Goal: Transaction & Acquisition: Download file/media

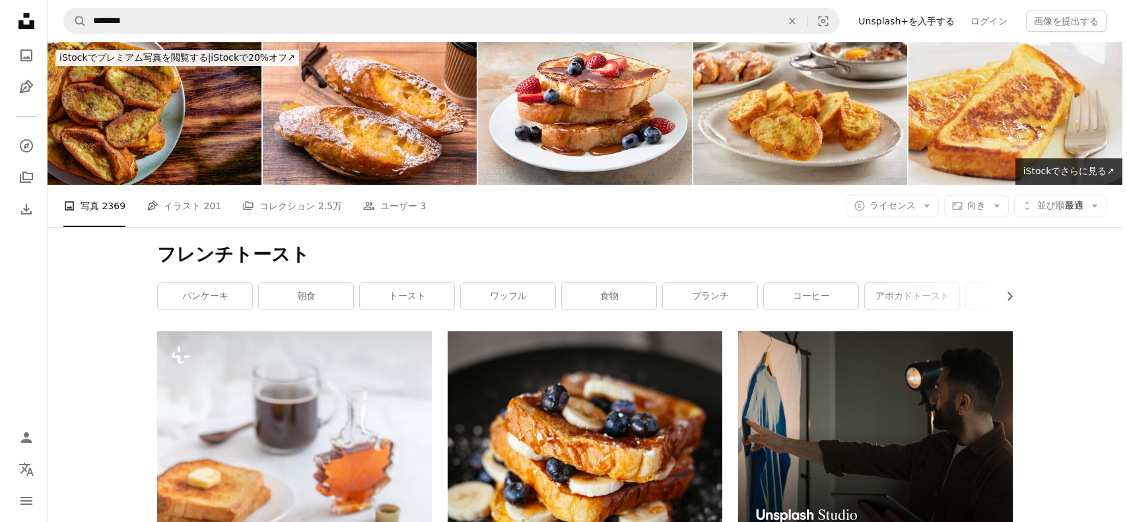
scroll to position [3103, 0]
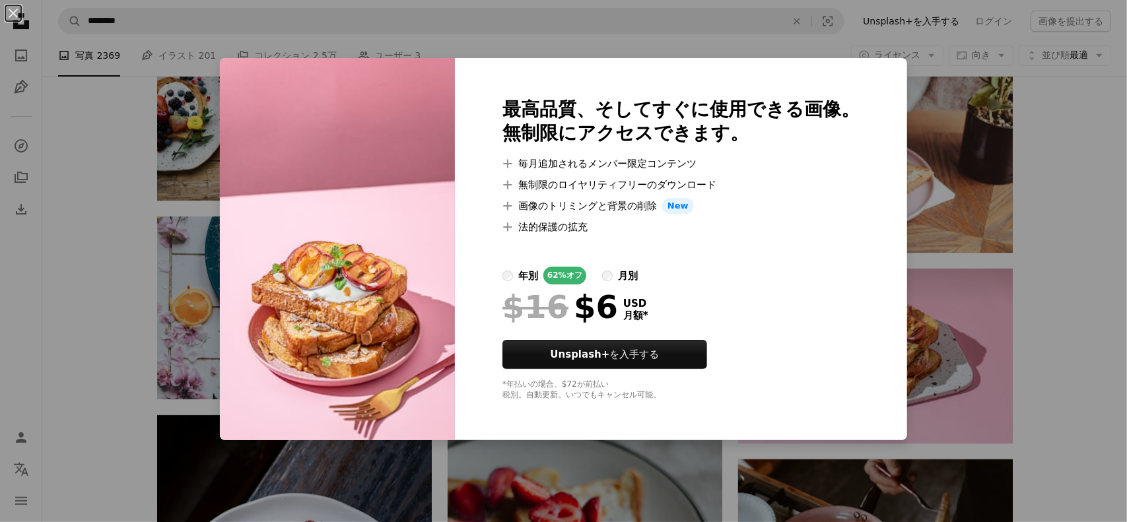
click at [1049, 246] on div "An X shape 最高品質、そしてすぐに使用できる画像。 無制限にアクセスできます。 A plus sign 毎月追加されるメンバー限定コンテンツ A p…" at bounding box center [563, 261] width 1127 height 522
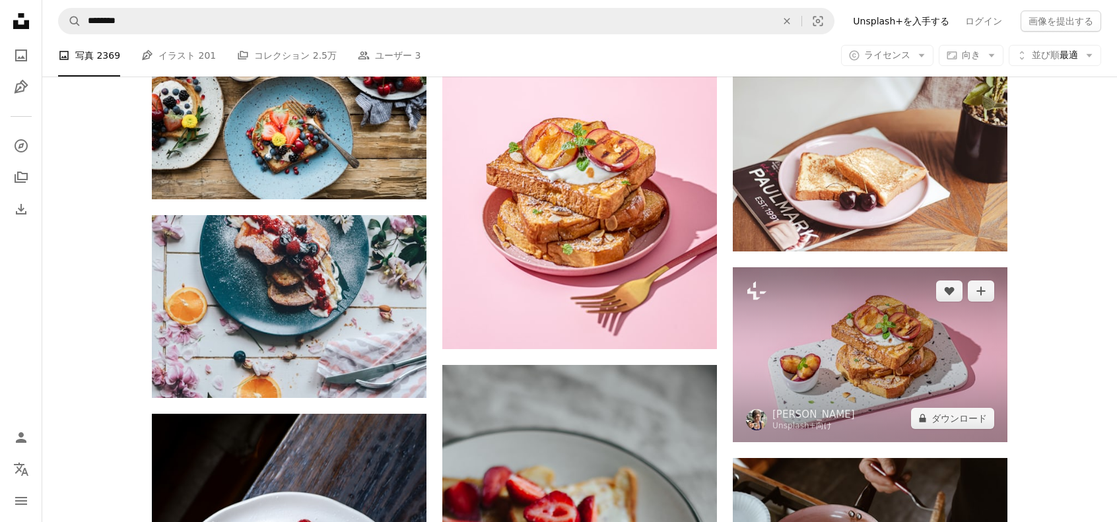
click at [901, 340] on img at bounding box center [870, 354] width 275 height 175
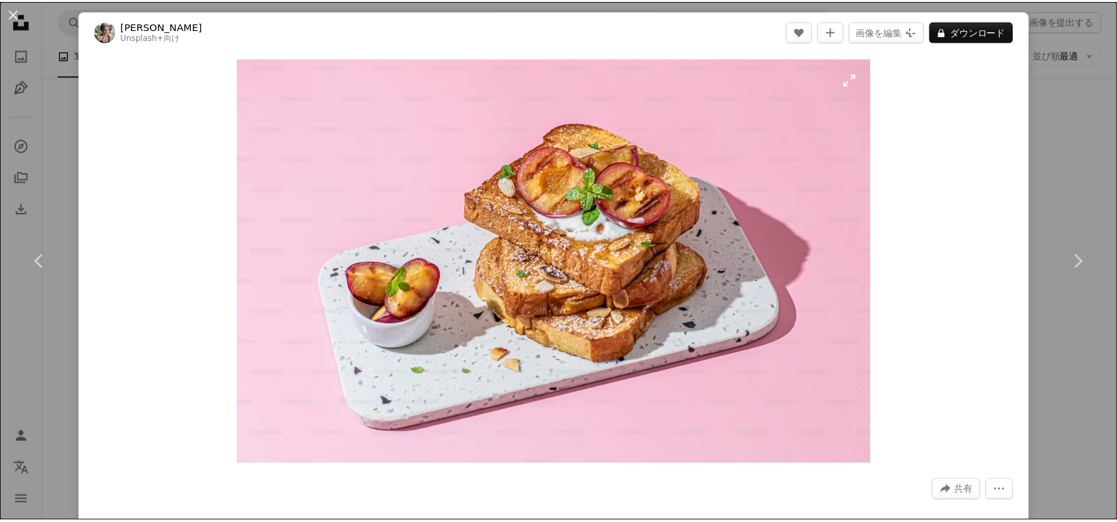
scroll to position [198, 0]
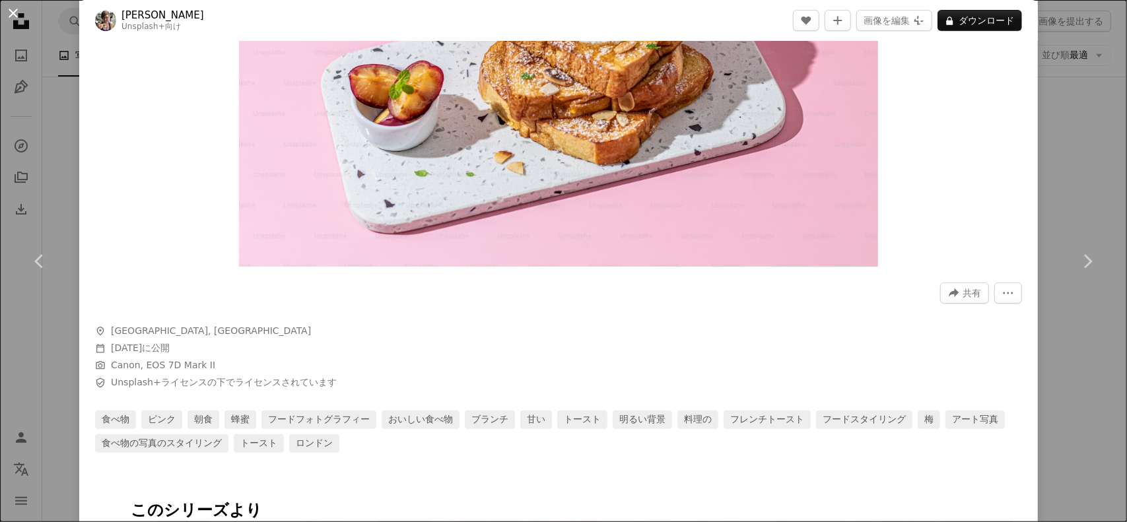
click at [15, 20] on button "An X shape" at bounding box center [13, 13] width 16 height 16
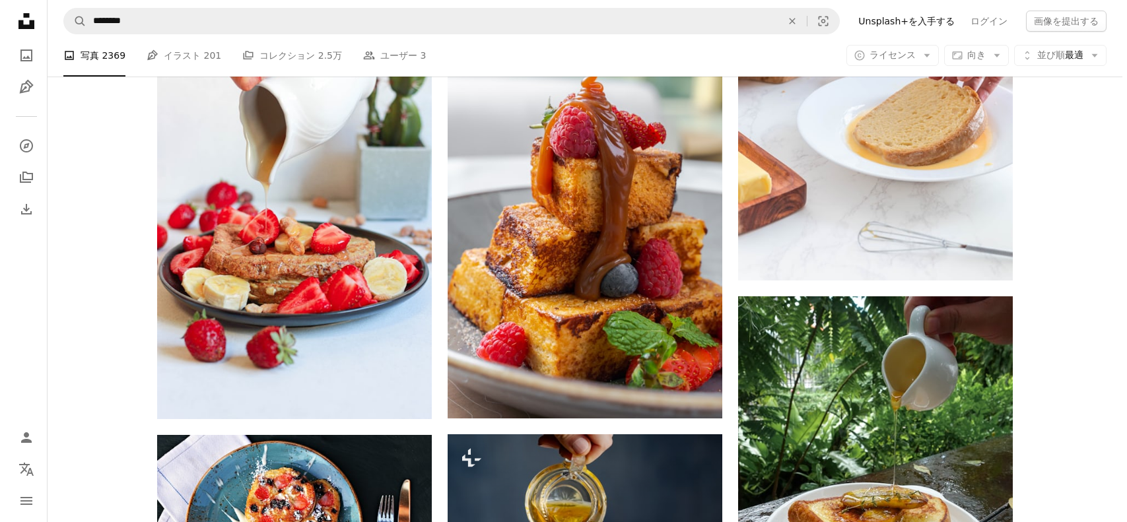
scroll to position [3896, 0]
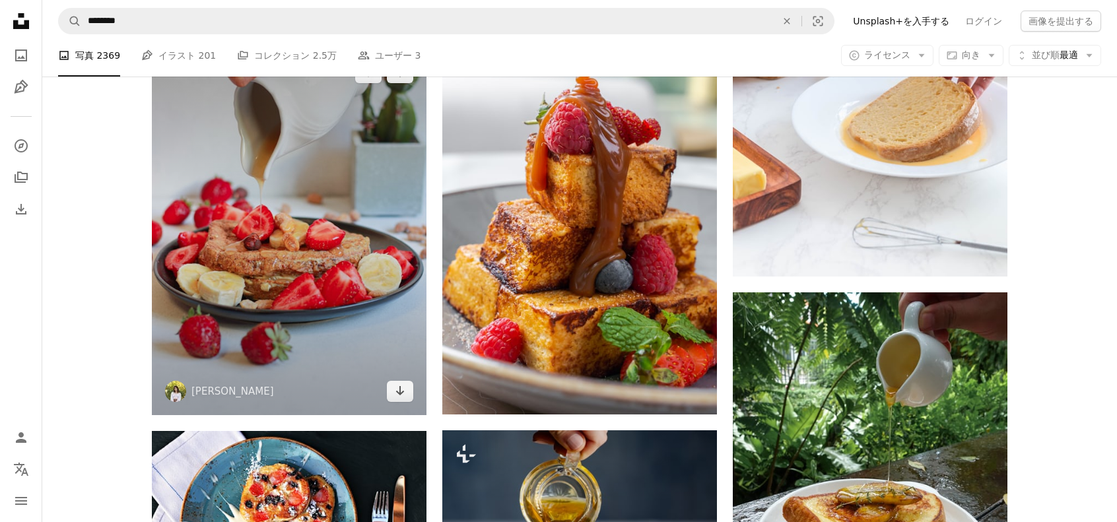
click at [338, 294] on img at bounding box center [289, 232] width 275 height 366
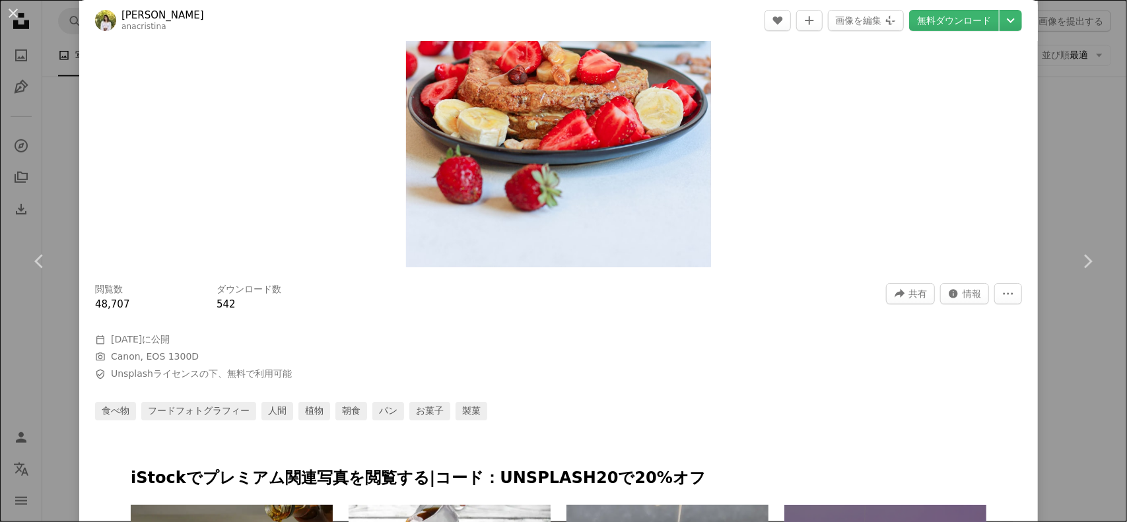
scroll to position [198, 0]
click at [951, 24] on link "無料ダウンロード" at bounding box center [954, 20] width 90 height 21
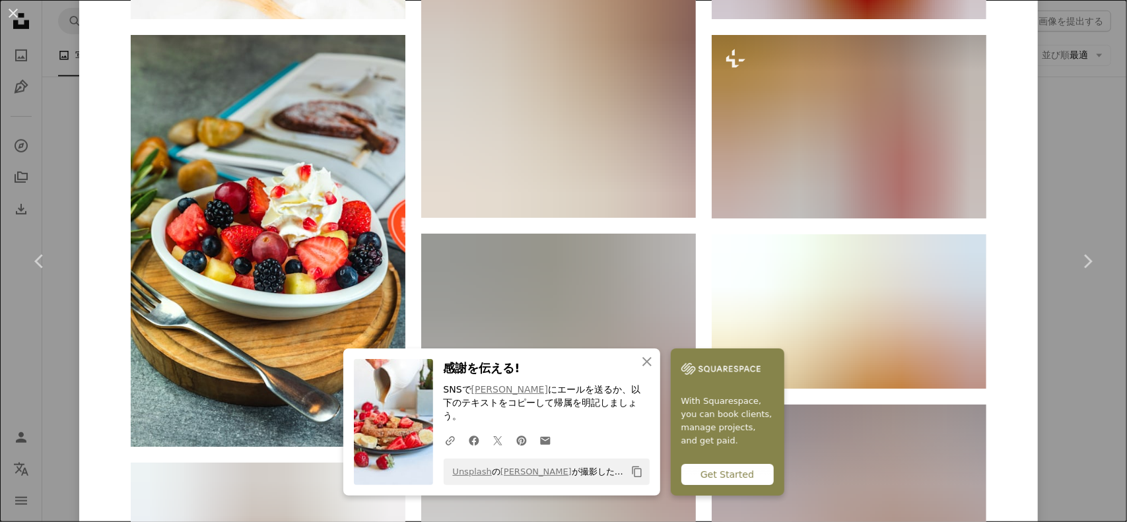
scroll to position [1519, 0]
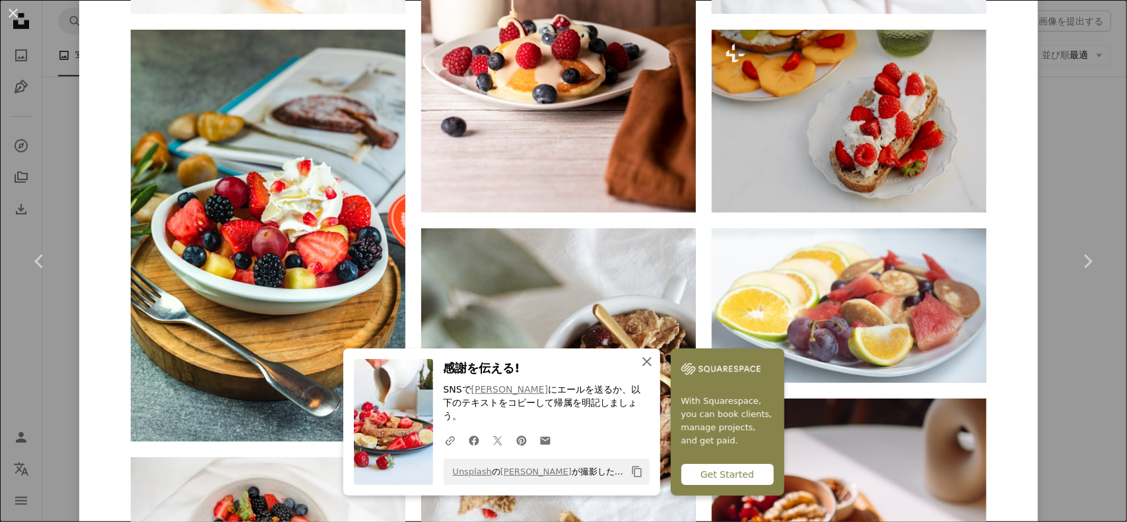
click at [649, 370] on icon "An X shape" at bounding box center [647, 362] width 16 height 16
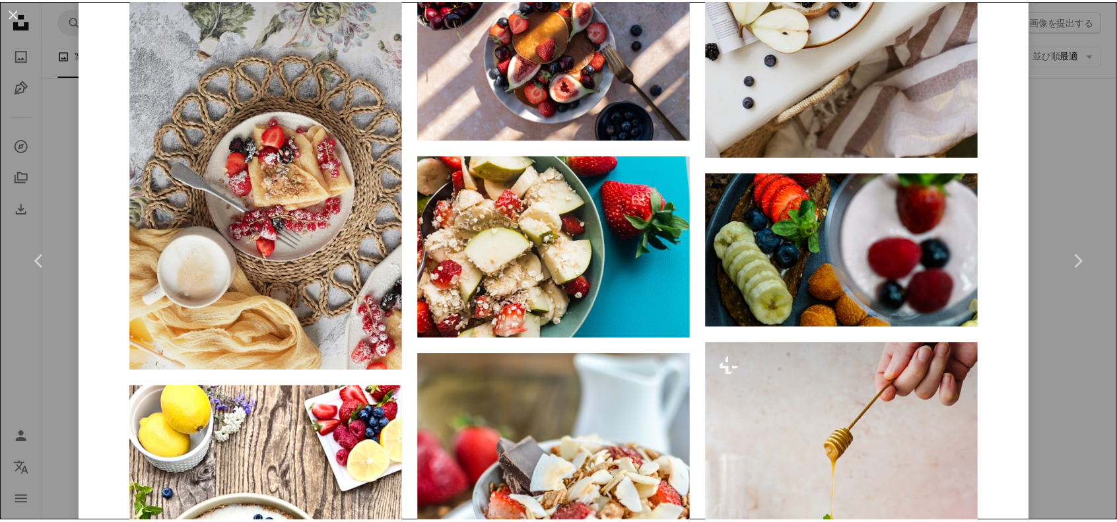
scroll to position [3235, 0]
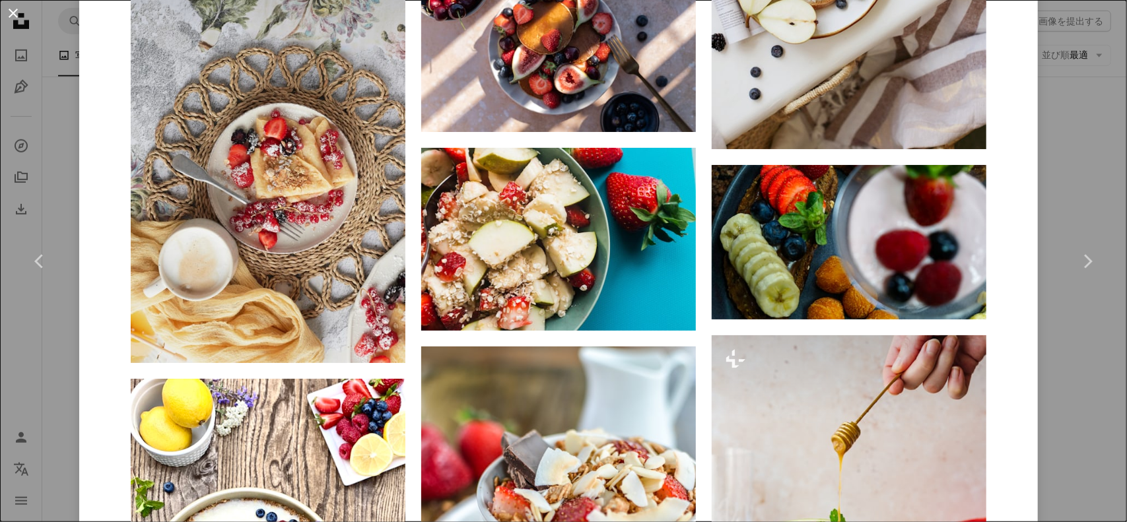
click at [13, 17] on button "An X shape" at bounding box center [13, 13] width 16 height 16
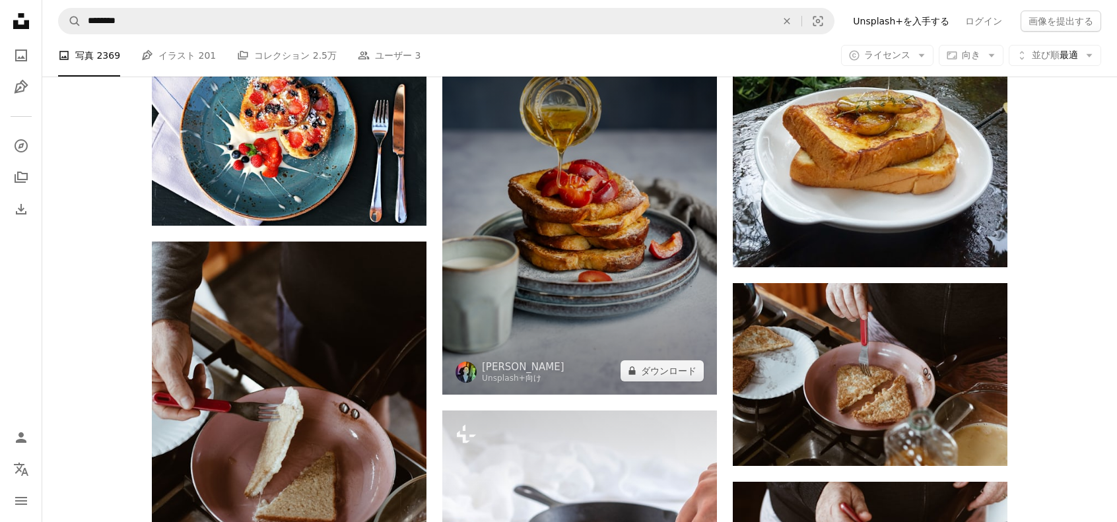
scroll to position [4292, 0]
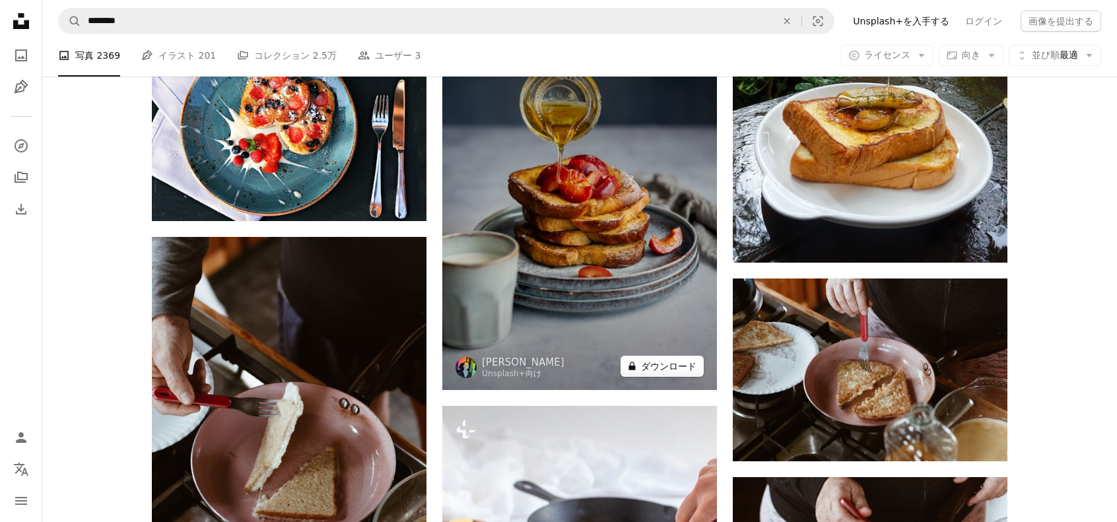
click at [657, 373] on button "A lock ダウンロード" at bounding box center [662, 366] width 83 height 21
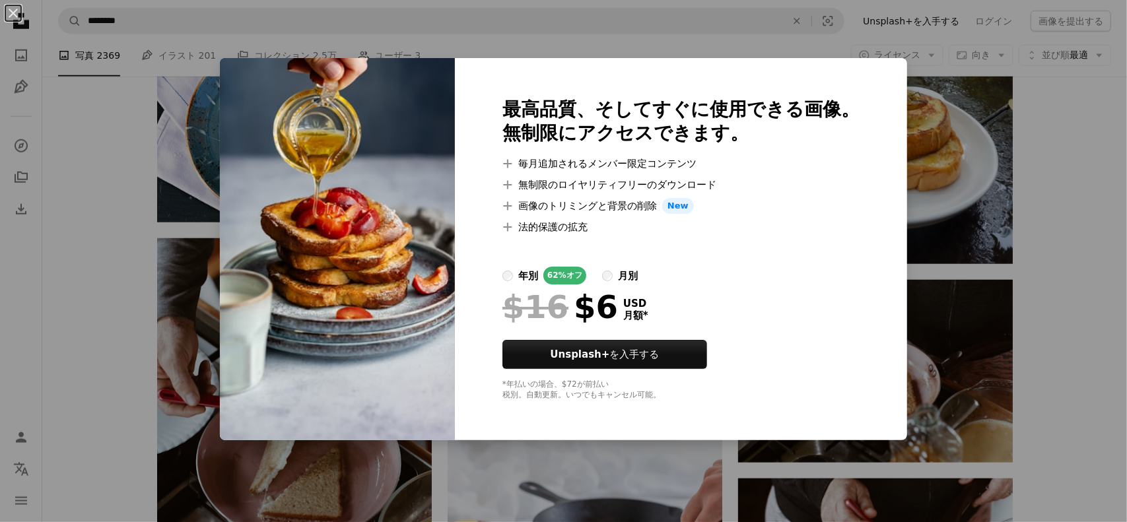
click at [916, 131] on div "An X shape 最高品質、そしてすぐに使用できる画像。 無制限にアクセスできます。 A plus sign 毎月追加されるメンバー限定コンテンツ A p…" at bounding box center [563, 261] width 1127 height 522
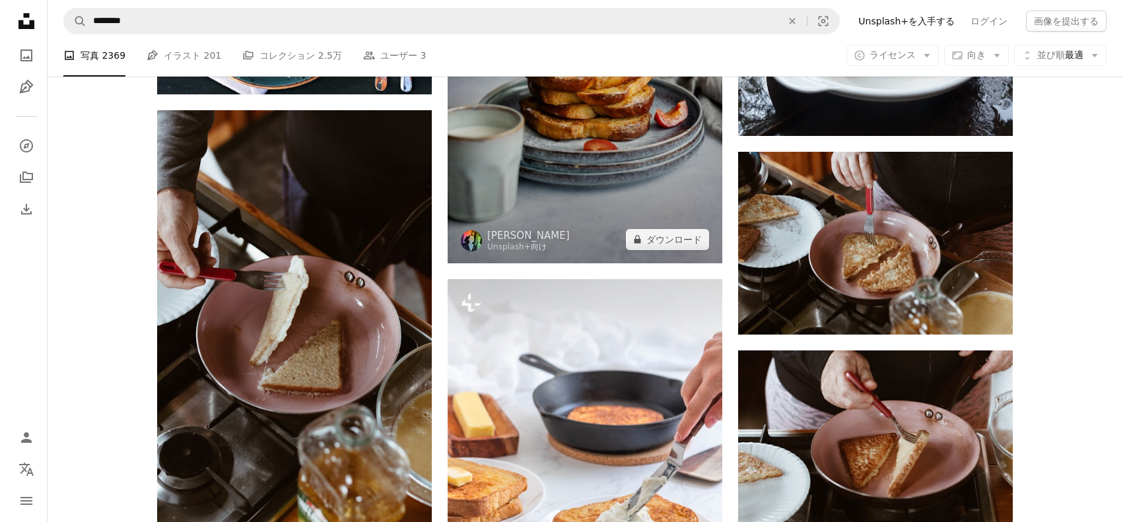
scroll to position [4424, 0]
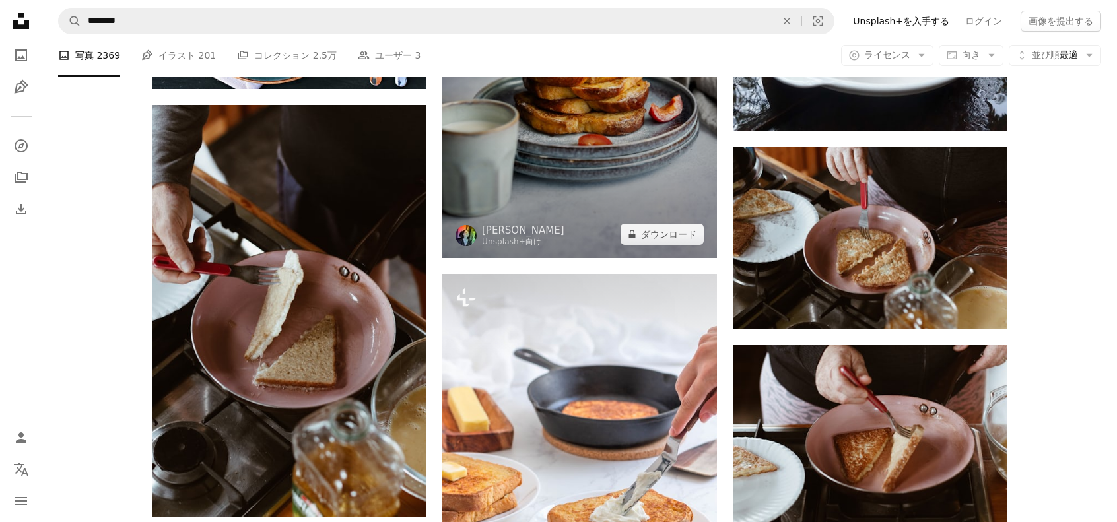
click at [574, 168] on img at bounding box center [579, 80] width 275 height 356
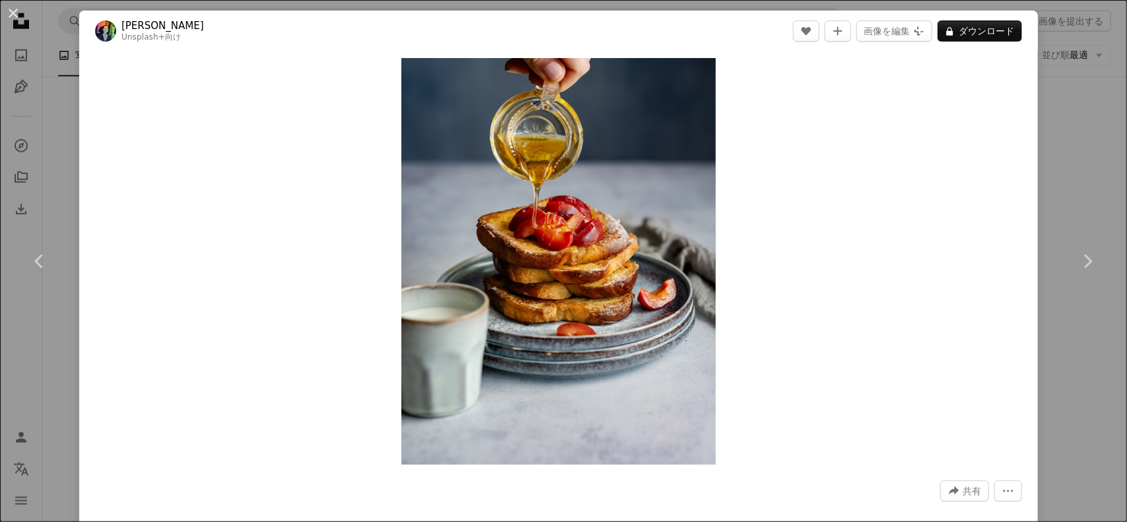
scroll to position [264, 0]
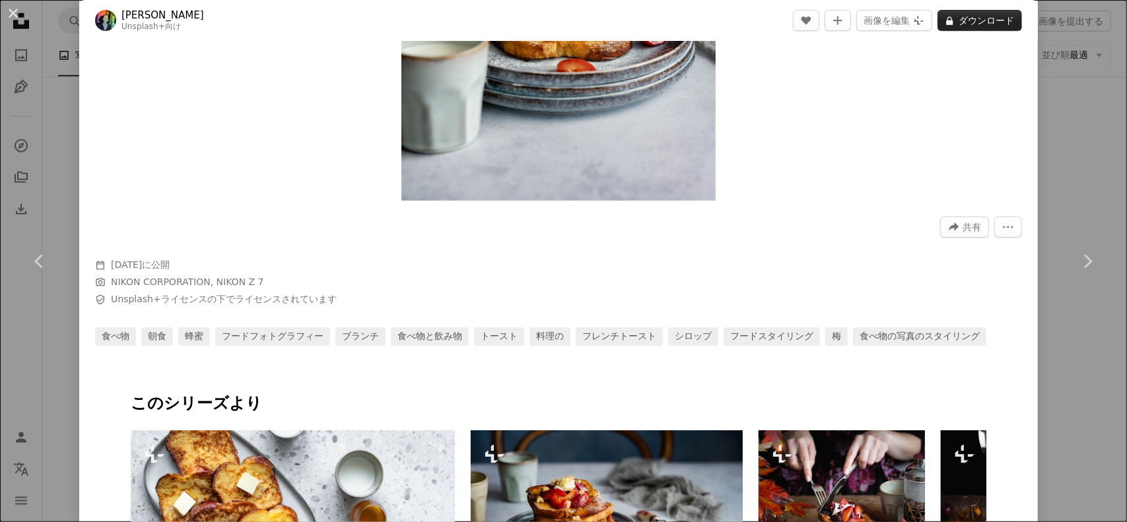
click at [965, 27] on button "A lock ダウンロード" at bounding box center [980, 20] width 85 height 21
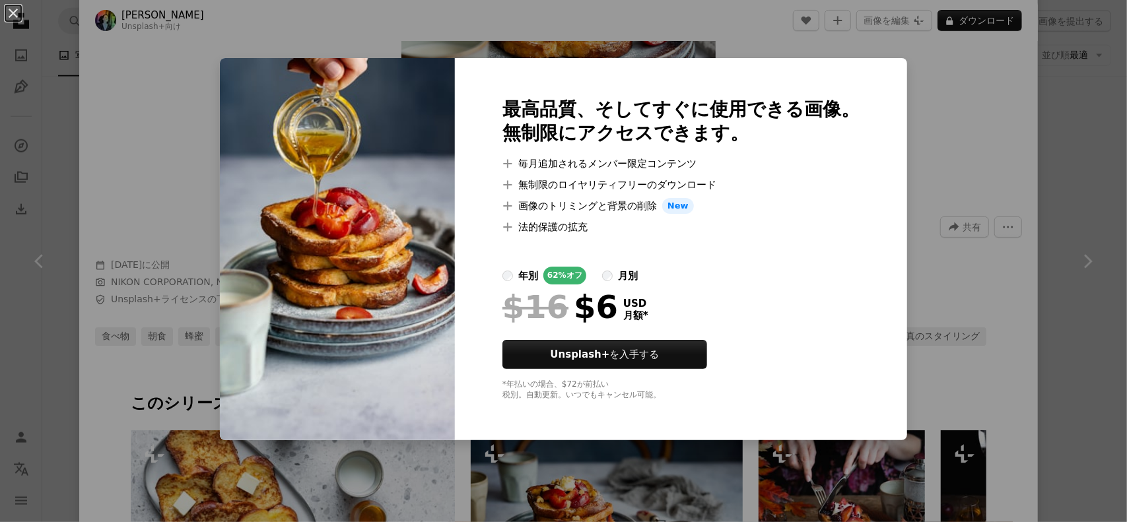
click at [942, 106] on div "An X shape 最高品質、そしてすぐに使用できる画像。 無制限にアクセスできます。 A plus sign 毎月追加されるメンバー限定コンテンツ A p…" at bounding box center [563, 261] width 1127 height 522
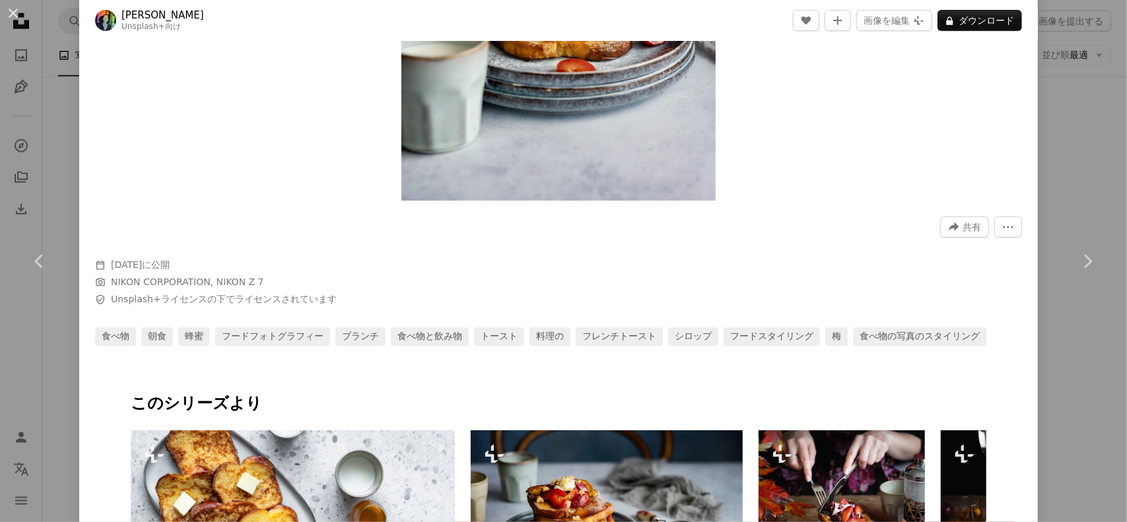
scroll to position [462, 0]
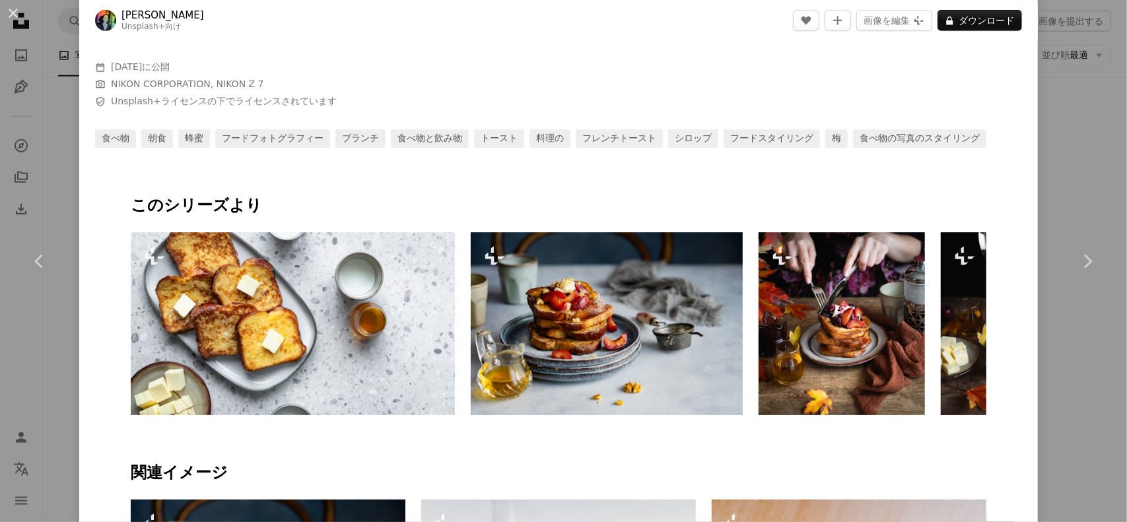
click at [646, 327] on img at bounding box center [607, 323] width 273 height 183
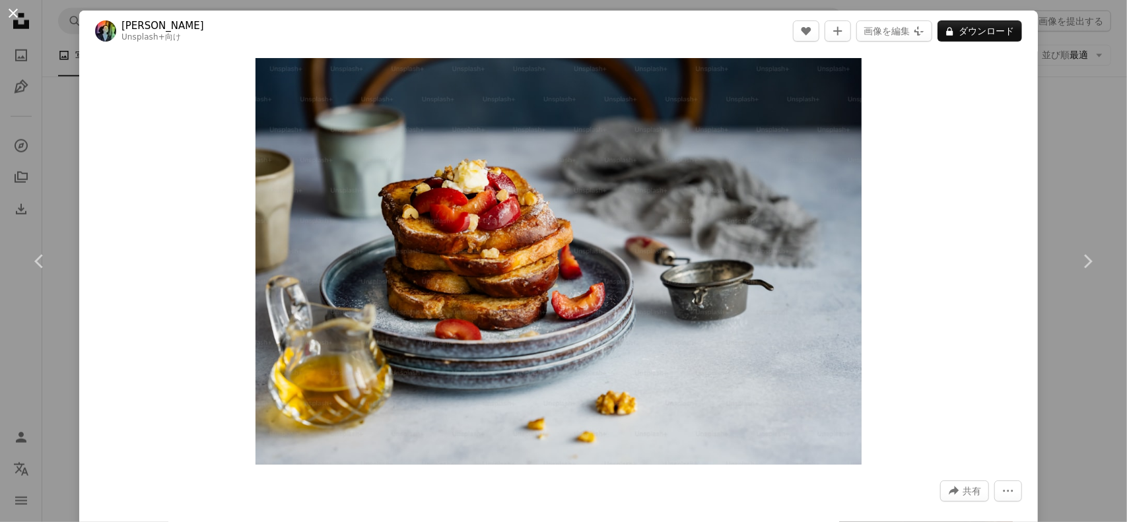
click at [15, 12] on button "An X shape" at bounding box center [13, 13] width 16 height 16
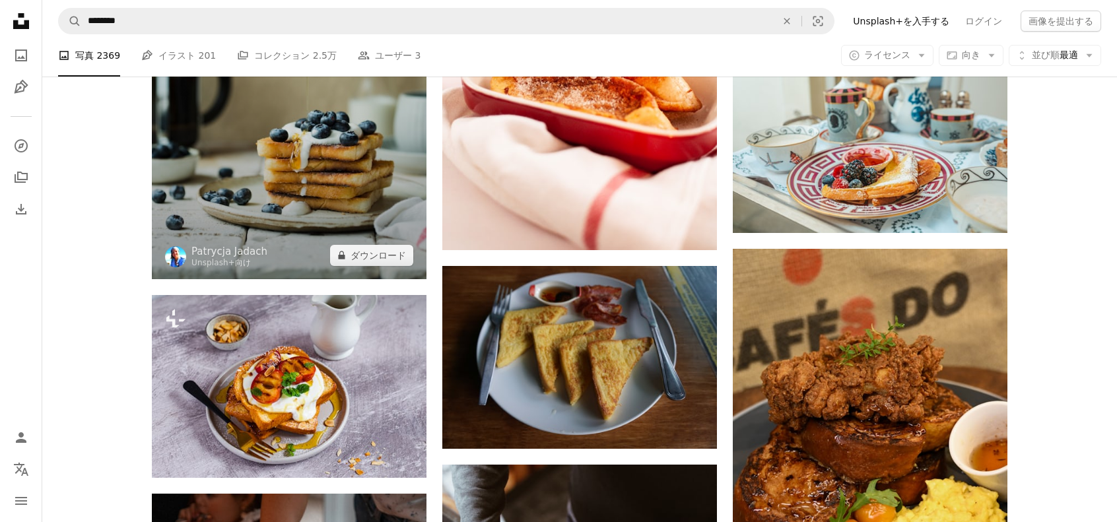
scroll to position [6141, 0]
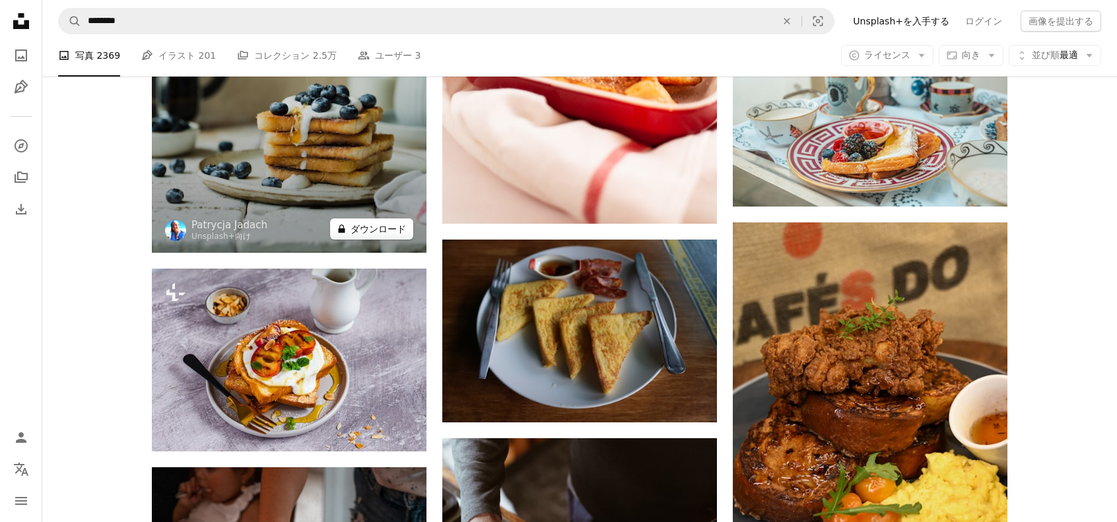
click at [395, 231] on button "A lock ダウンロード" at bounding box center [371, 229] width 83 height 21
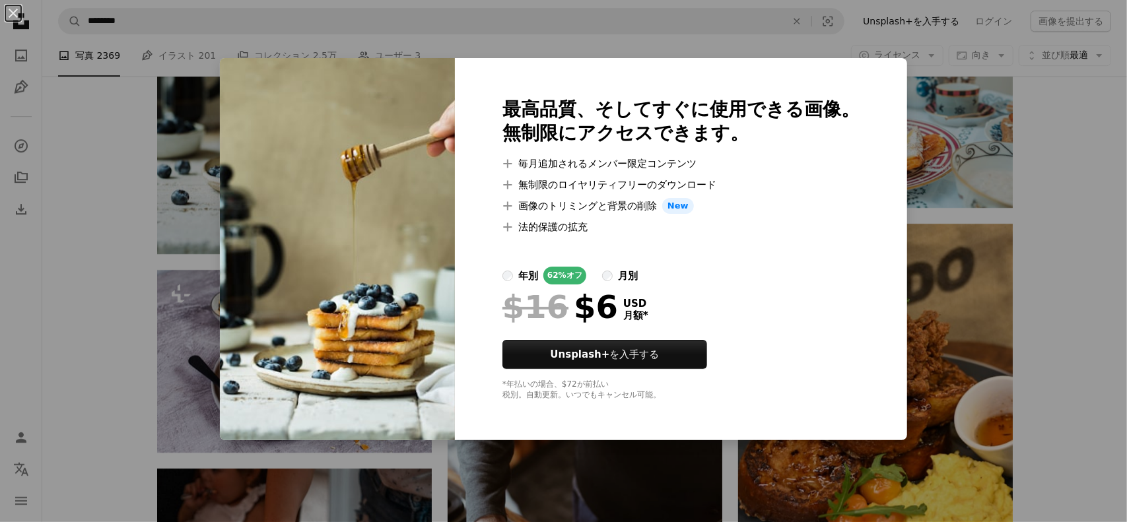
click at [996, 225] on div "An X shape 最高品質、そしてすぐに使用できる画像。 無制限にアクセスできます。 A plus sign 毎月追加されるメンバー限定コンテンツ A p…" at bounding box center [563, 261] width 1127 height 522
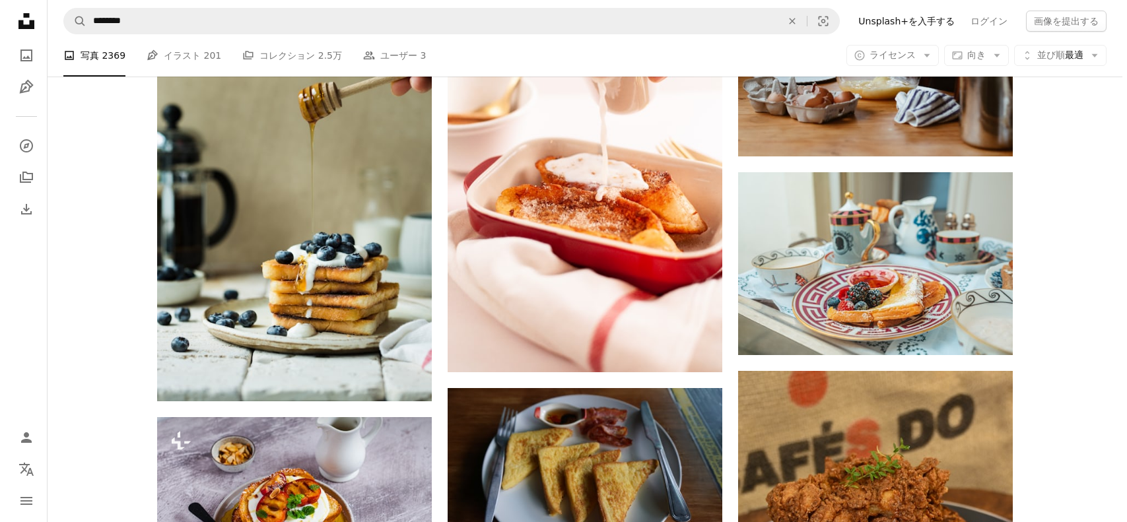
scroll to position [5942, 0]
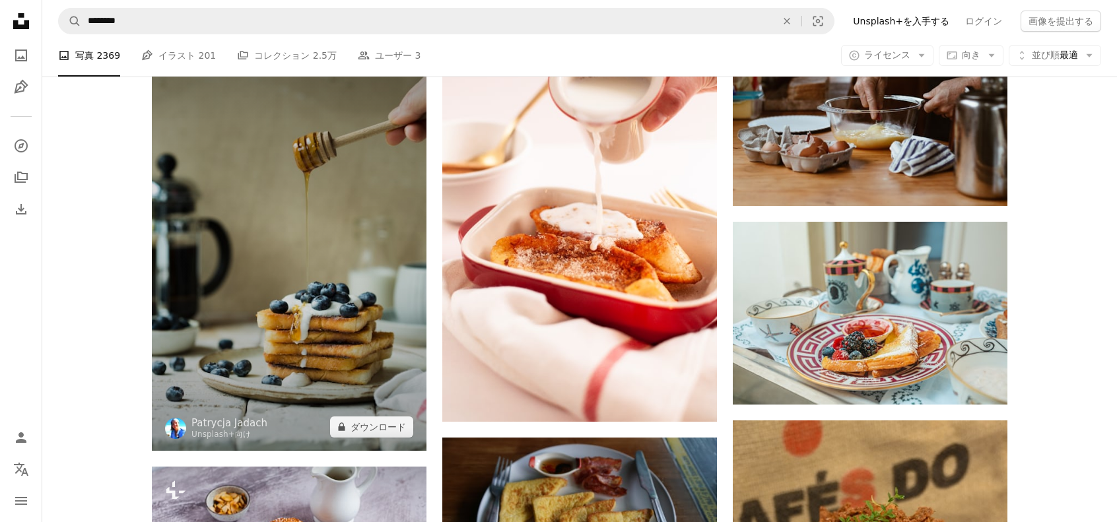
click at [310, 237] on img at bounding box center [289, 245] width 275 height 412
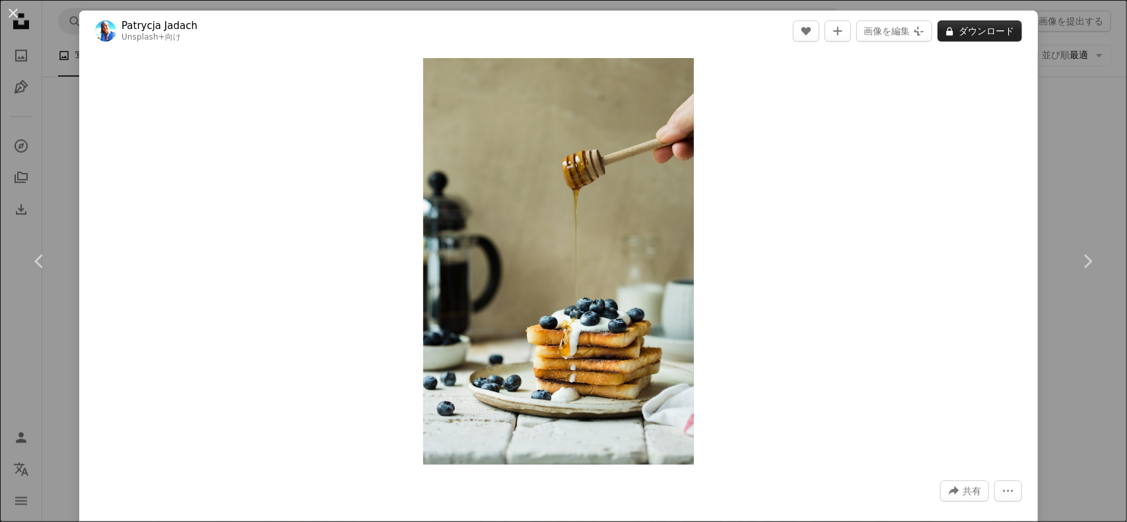
click at [965, 30] on button "A lock ダウンロード" at bounding box center [980, 30] width 85 height 21
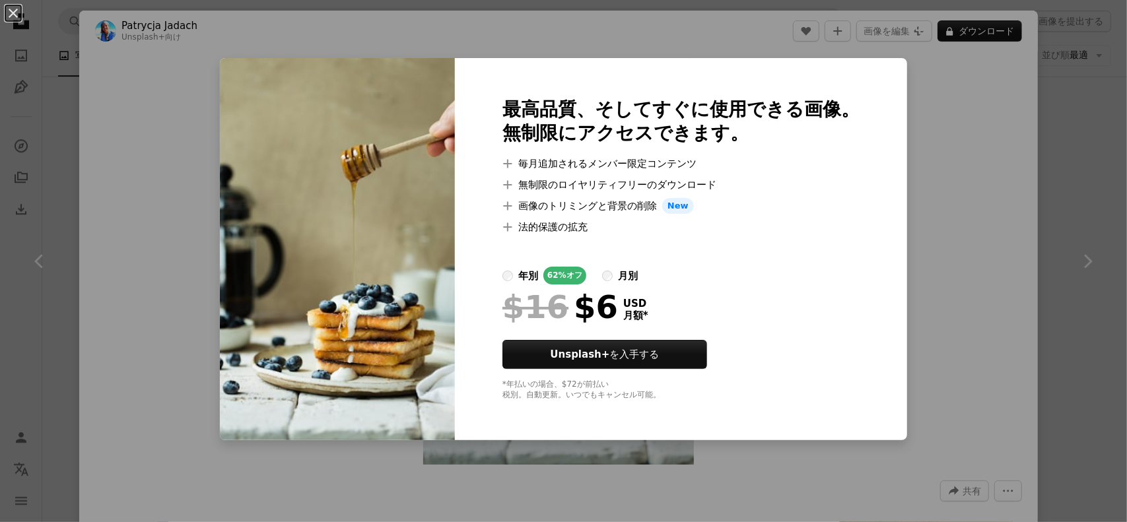
click at [957, 229] on div "An X shape 最高品質、そしてすぐに使用できる画像。 無制限にアクセスできます。 A plus sign 毎月追加されるメンバー限定コンテンツ A p…" at bounding box center [563, 261] width 1127 height 522
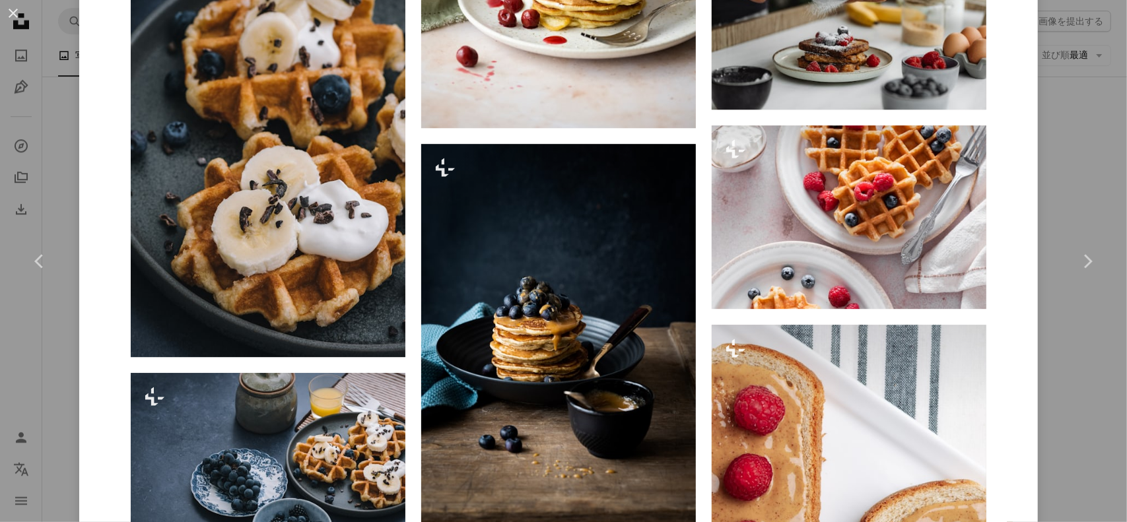
scroll to position [2509, 0]
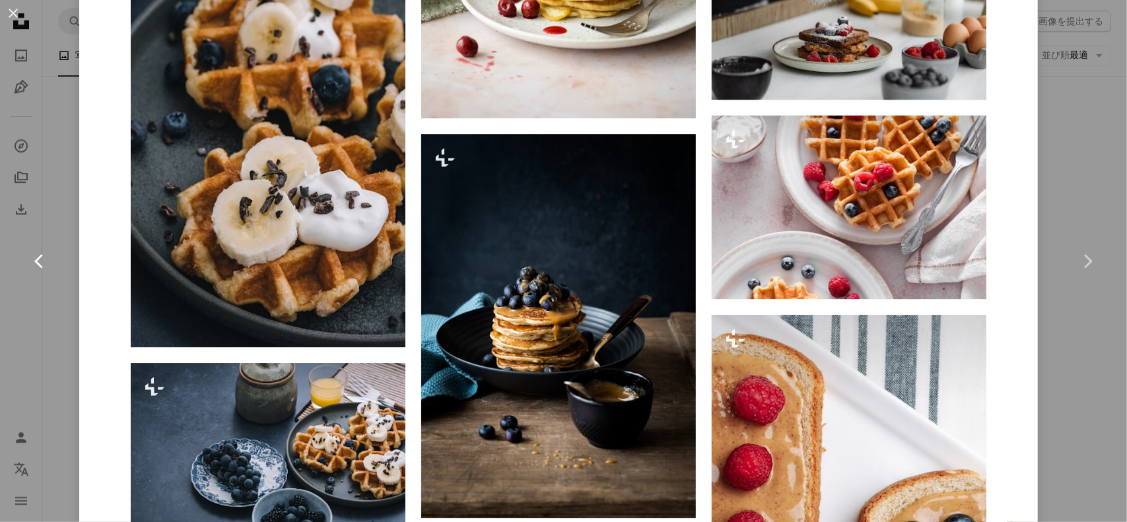
click at [30, 252] on icon "Chevron left" at bounding box center [39, 261] width 21 height 21
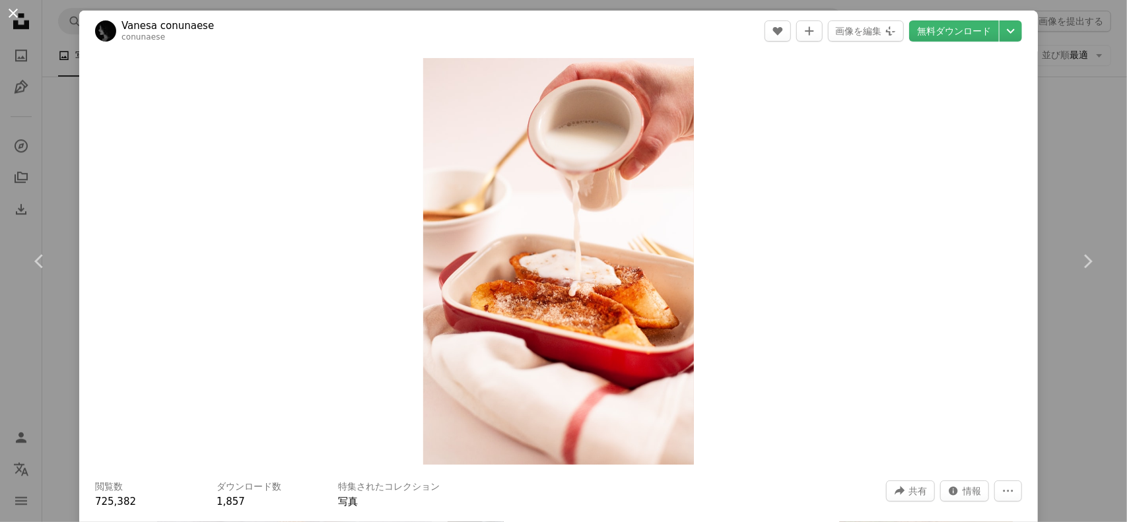
click at [17, 17] on button "An X shape" at bounding box center [13, 13] width 16 height 16
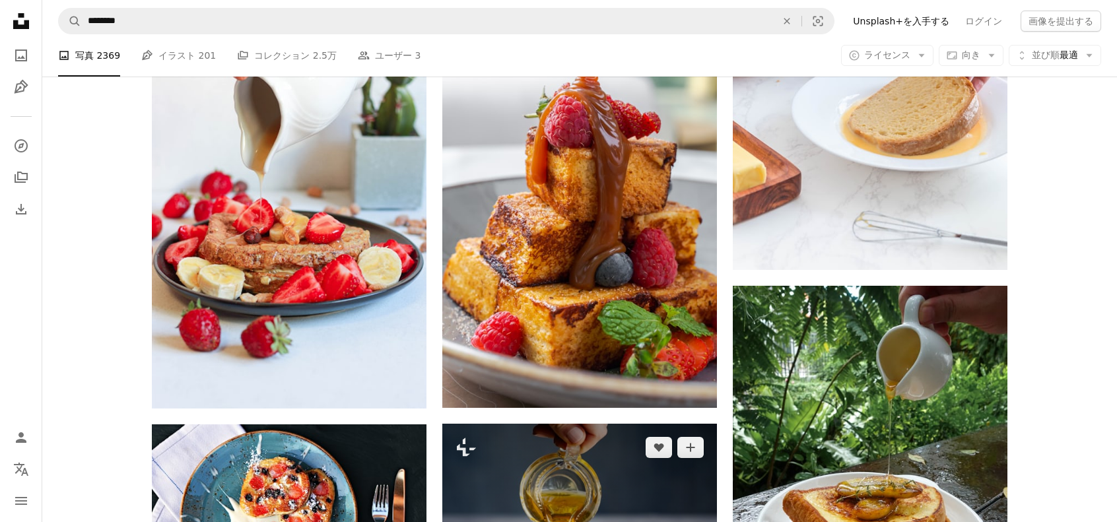
scroll to position [3896, 0]
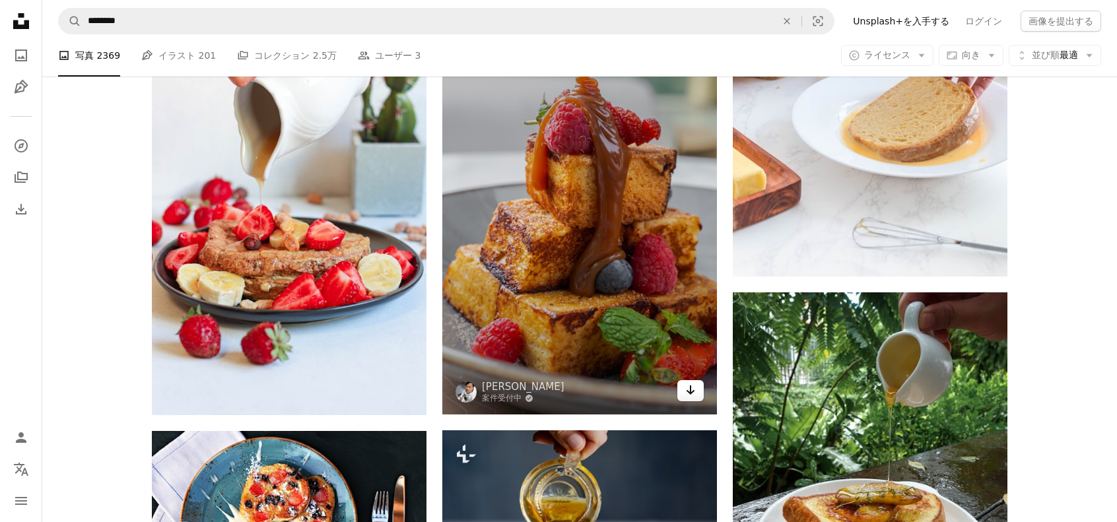
click at [695, 392] on icon "Arrow pointing down" at bounding box center [690, 390] width 11 height 16
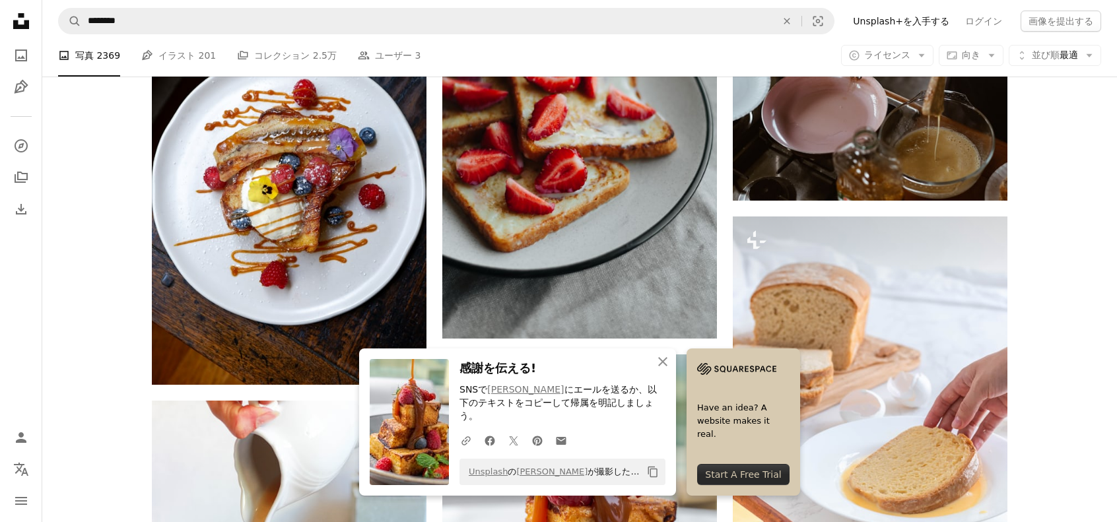
scroll to position [3433, 0]
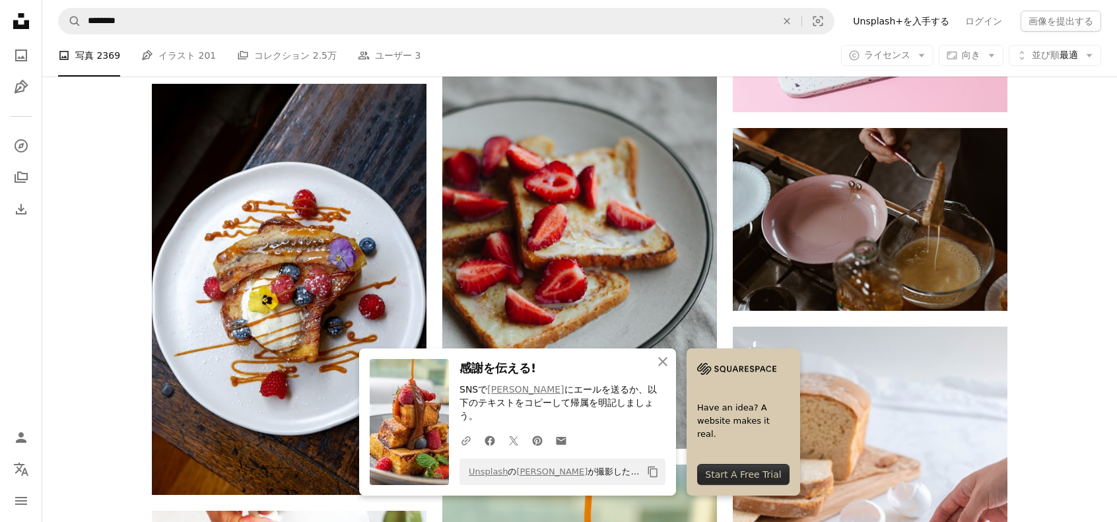
click at [668, 370] on icon "An X shape" at bounding box center [663, 362] width 16 height 16
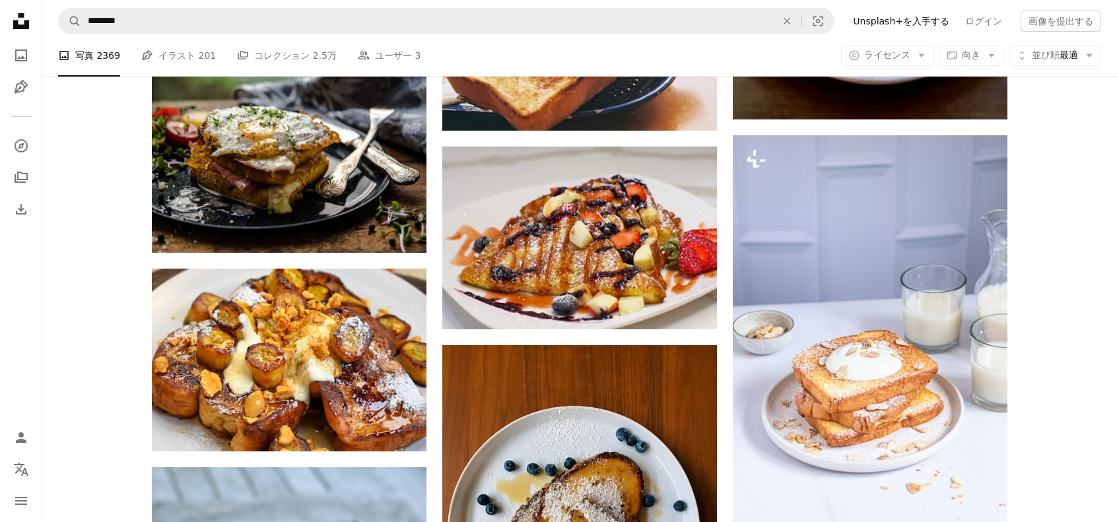
scroll to position [1849, 0]
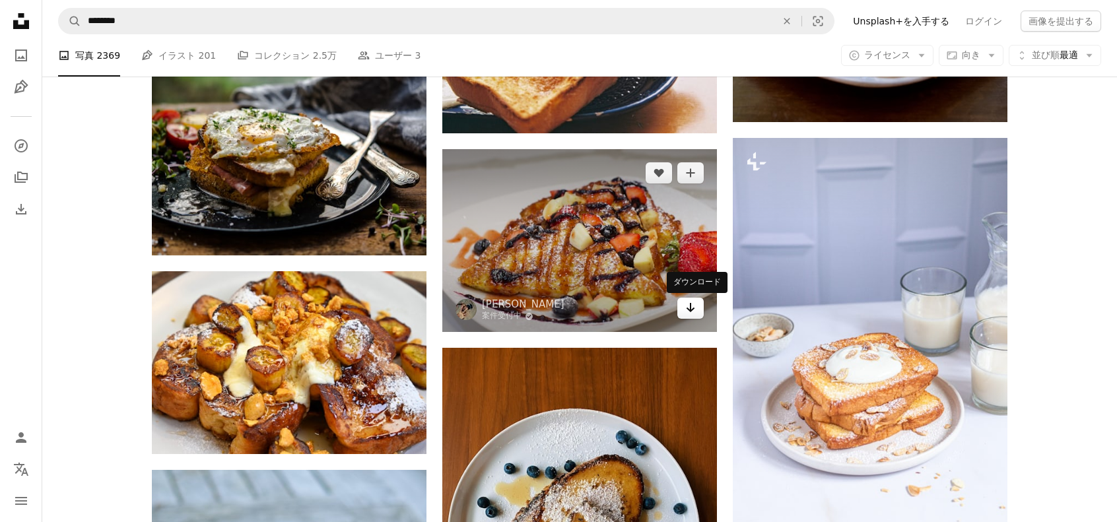
click at [696, 307] on link "Arrow pointing down" at bounding box center [690, 308] width 26 height 21
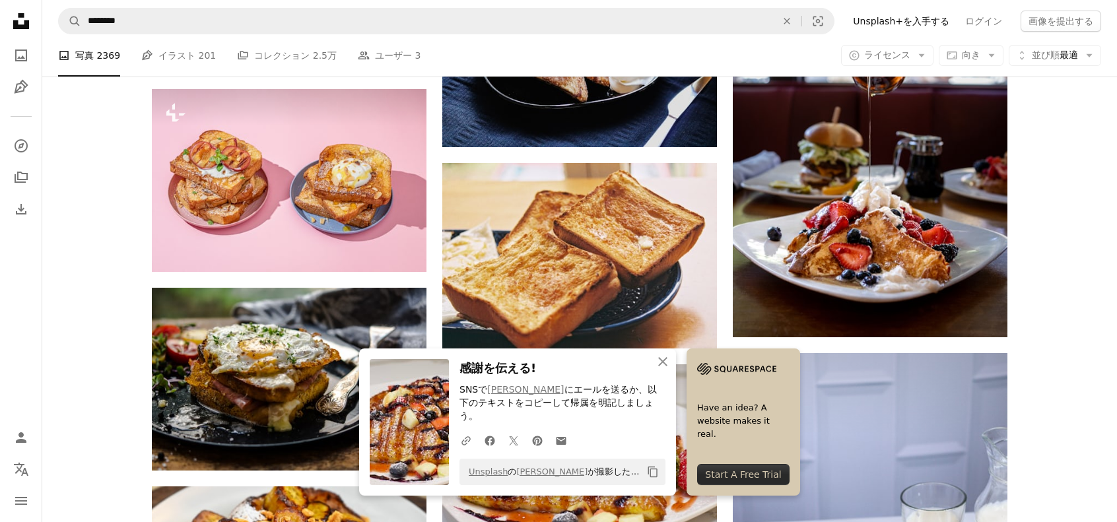
scroll to position [1453, 0]
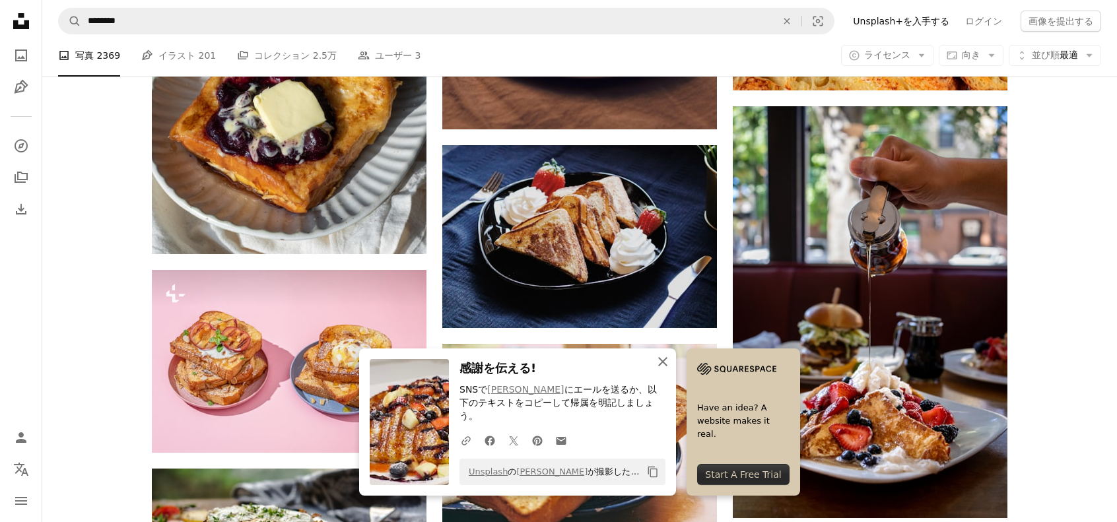
click at [660, 370] on icon "An X shape" at bounding box center [663, 362] width 16 height 16
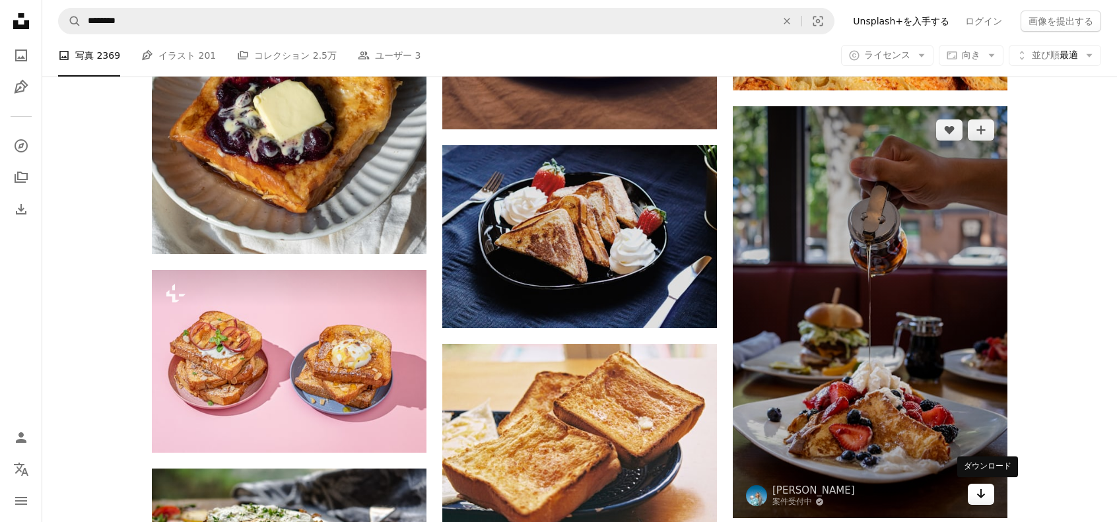
click at [988, 494] on link "Arrow pointing down" at bounding box center [981, 494] width 26 height 21
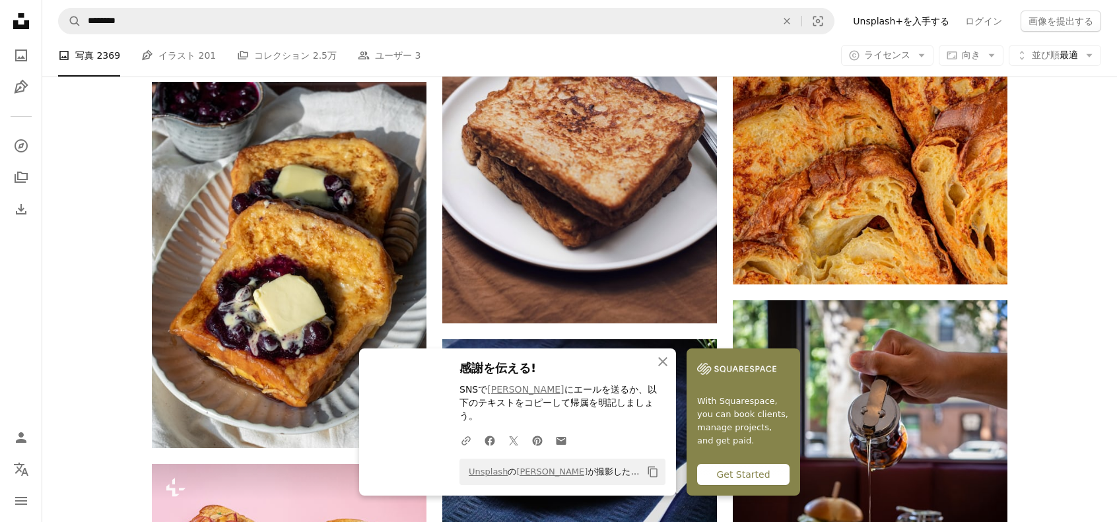
scroll to position [1255, 0]
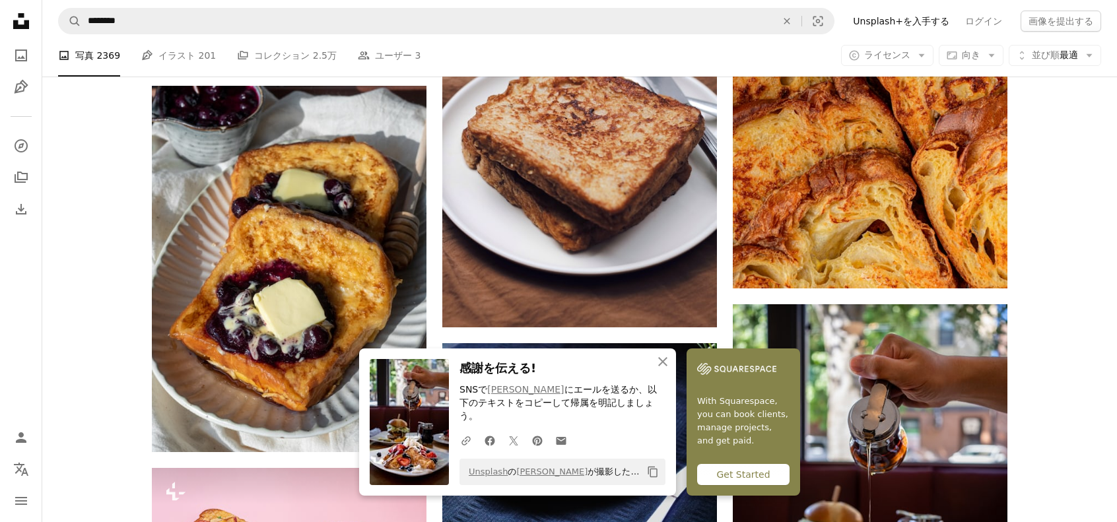
click at [659, 370] on icon "An X shape" at bounding box center [663, 362] width 16 height 16
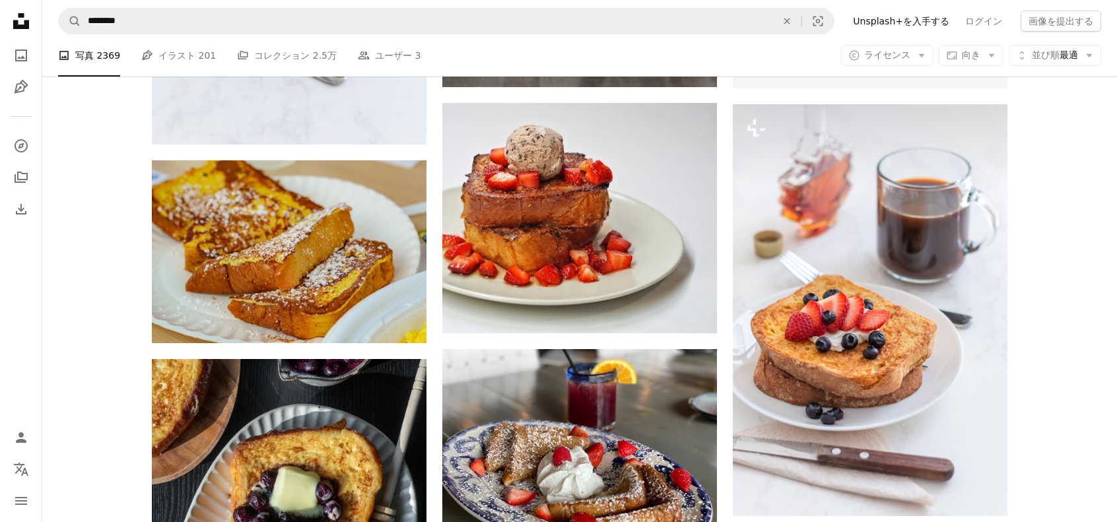
scroll to position [594, 0]
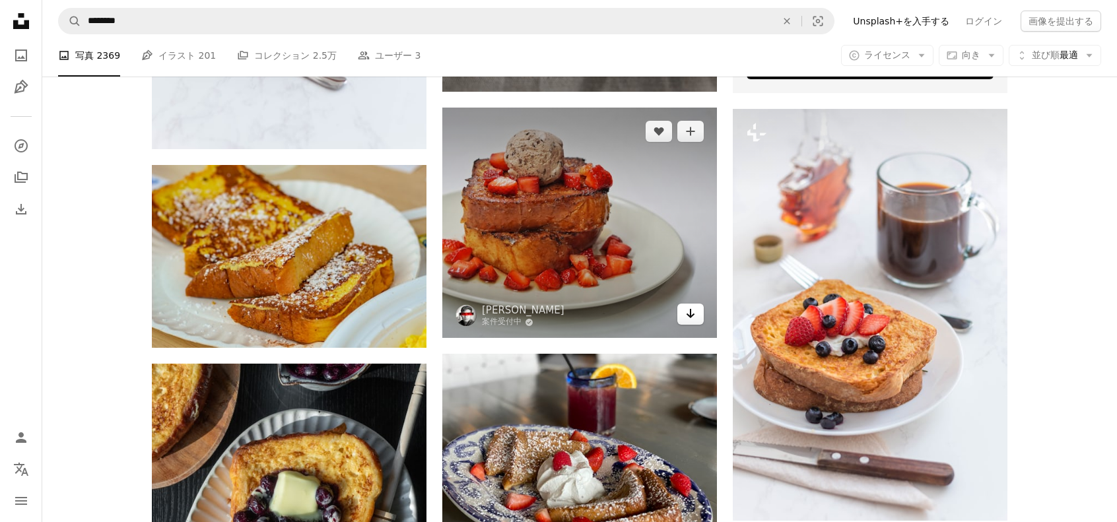
click at [689, 319] on icon "Arrow pointing down" at bounding box center [690, 314] width 11 height 16
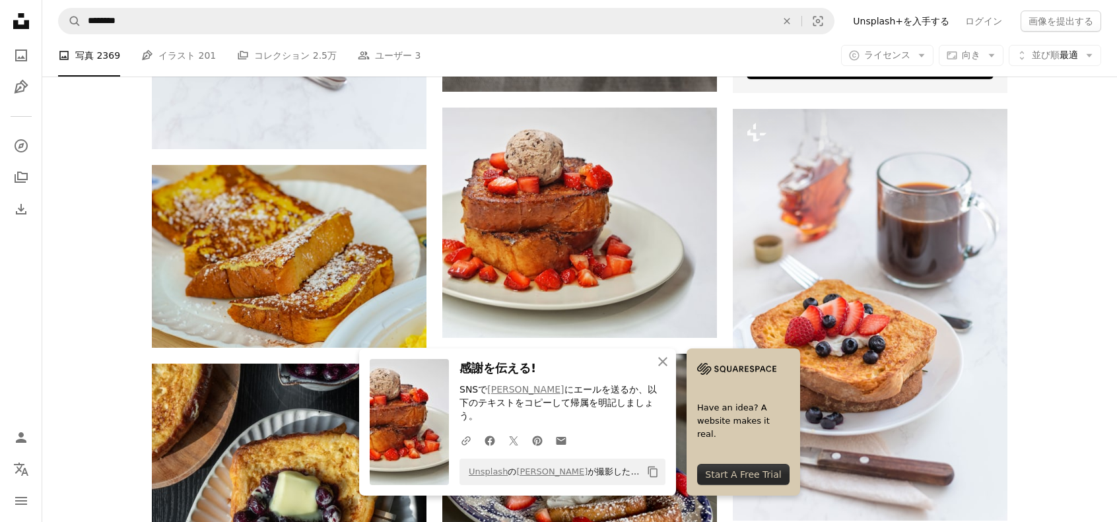
click at [669, 370] on icon "An X shape" at bounding box center [663, 362] width 16 height 16
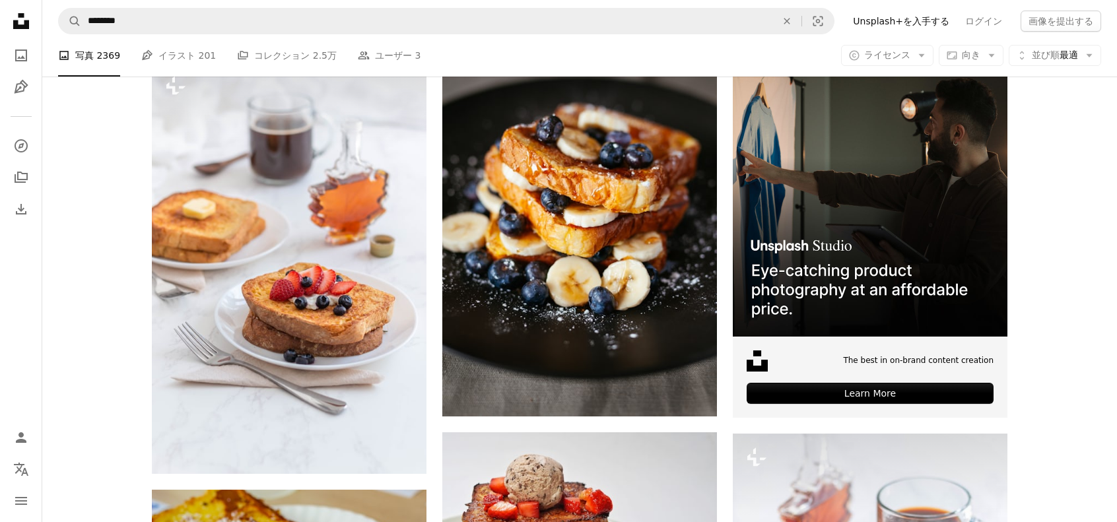
scroll to position [198, 0]
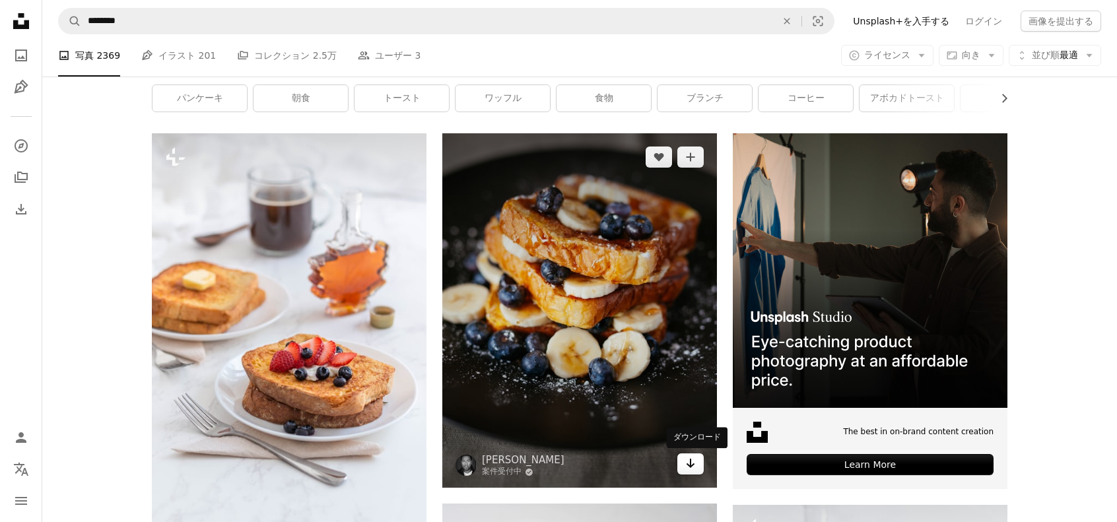
click at [696, 468] on link "Arrow pointing down" at bounding box center [690, 464] width 26 height 21
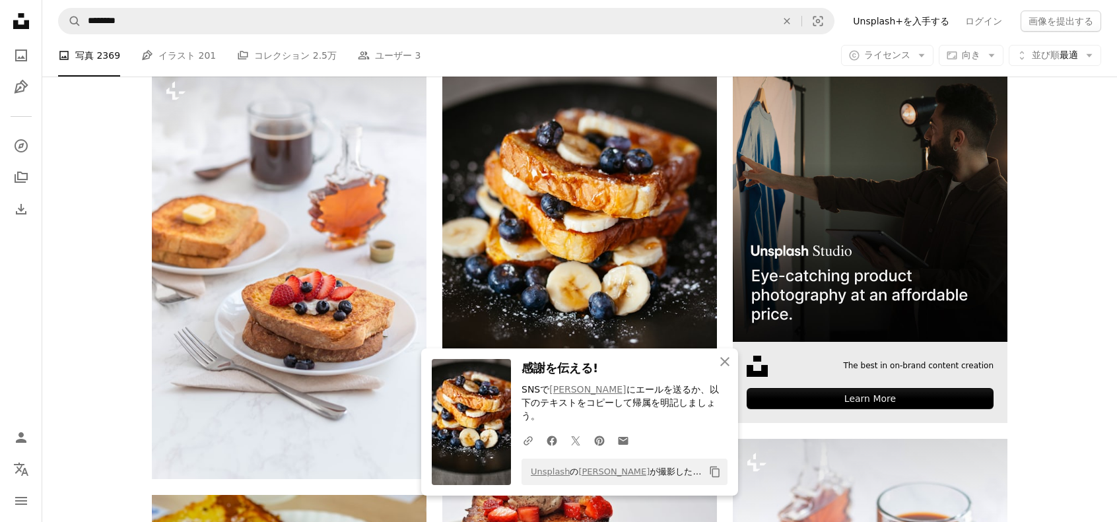
scroll to position [528, 0]
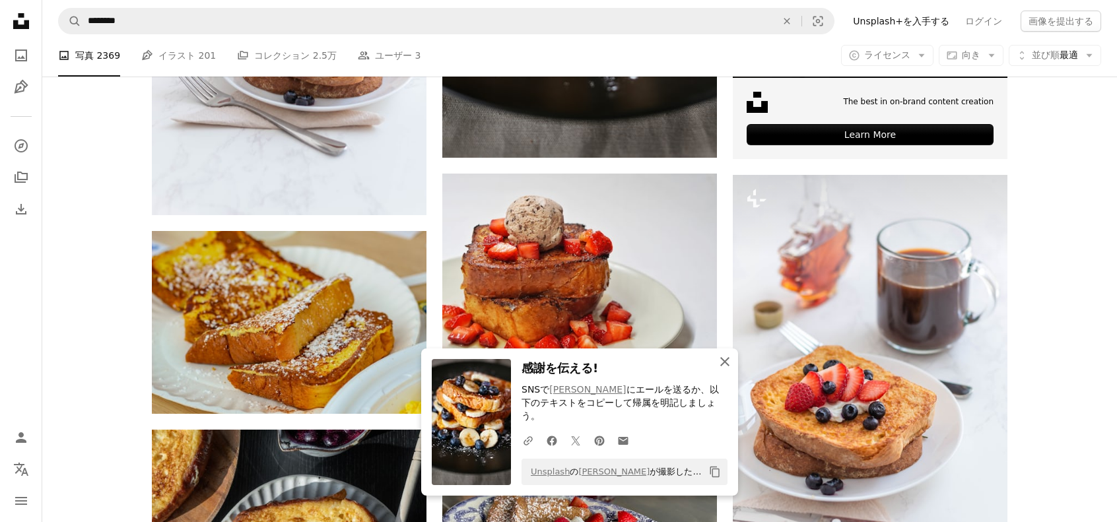
click at [725, 370] on icon "An X shape" at bounding box center [725, 362] width 16 height 16
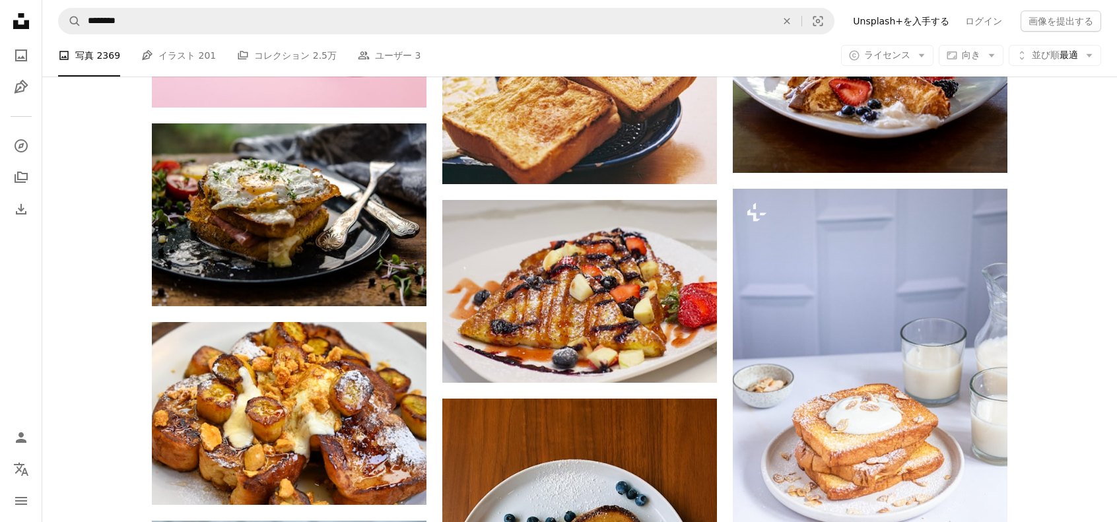
scroll to position [1849, 0]
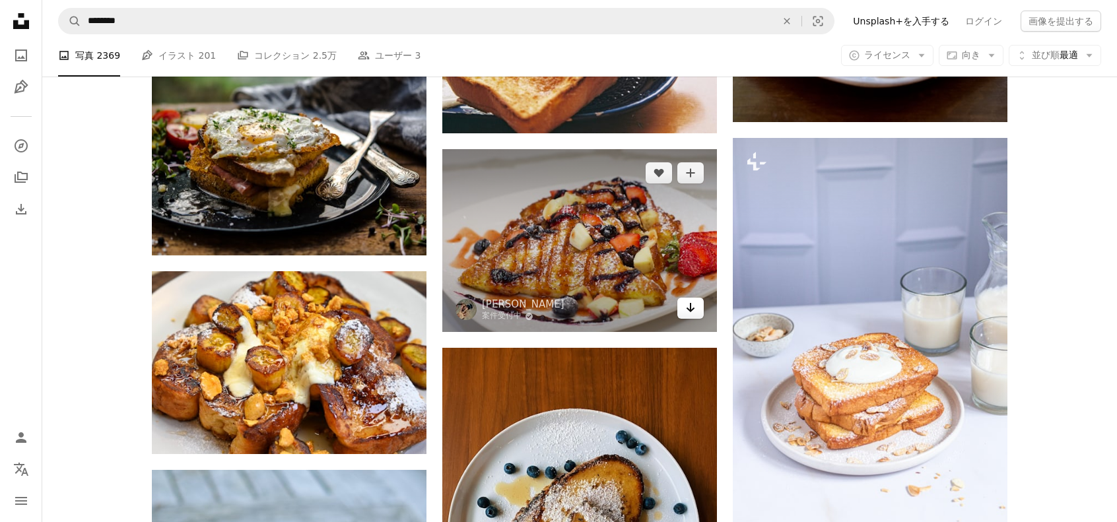
click at [697, 312] on link "Arrow pointing down" at bounding box center [690, 308] width 26 height 21
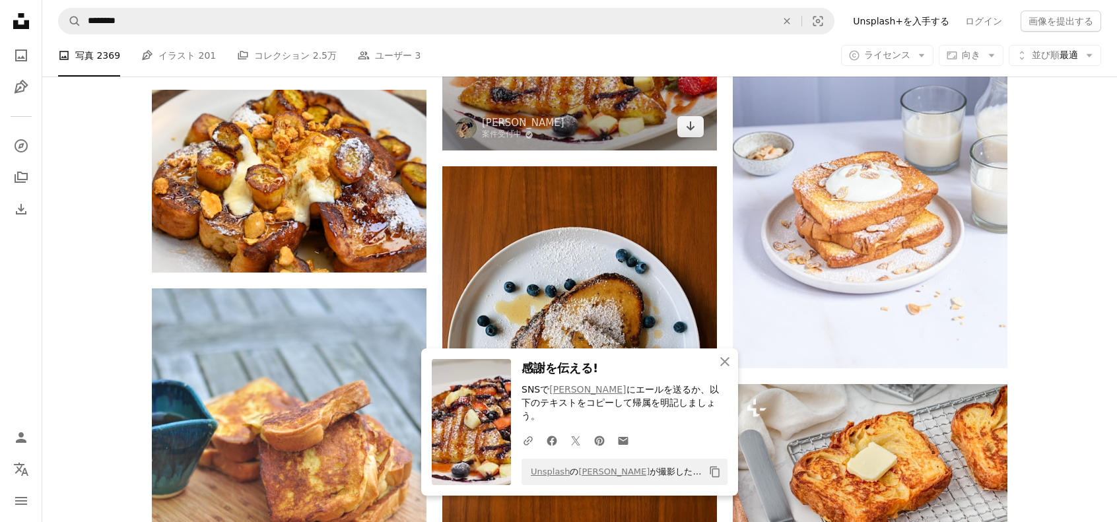
scroll to position [2113, 0]
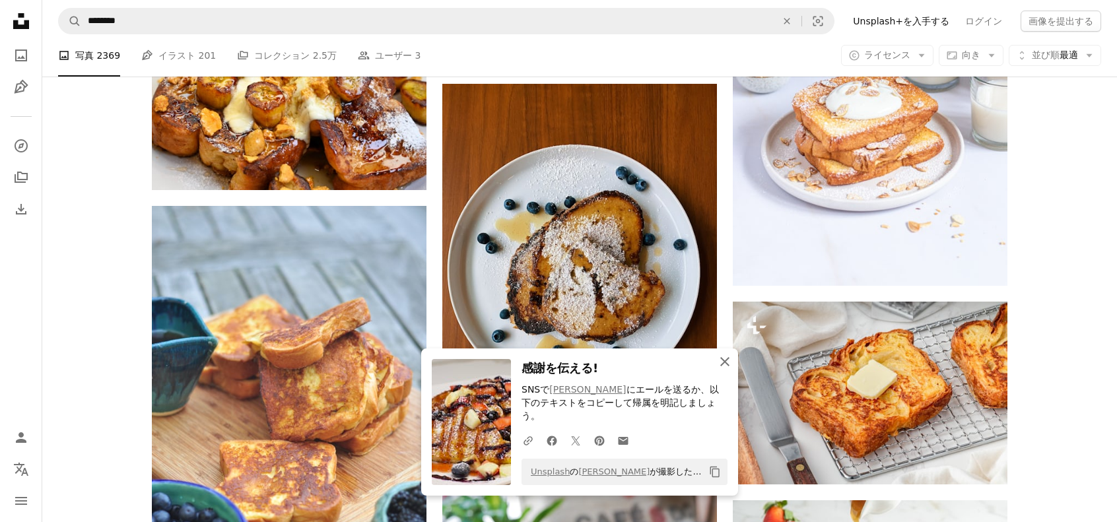
click at [730, 370] on icon "An X shape" at bounding box center [725, 362] width 16 height 16
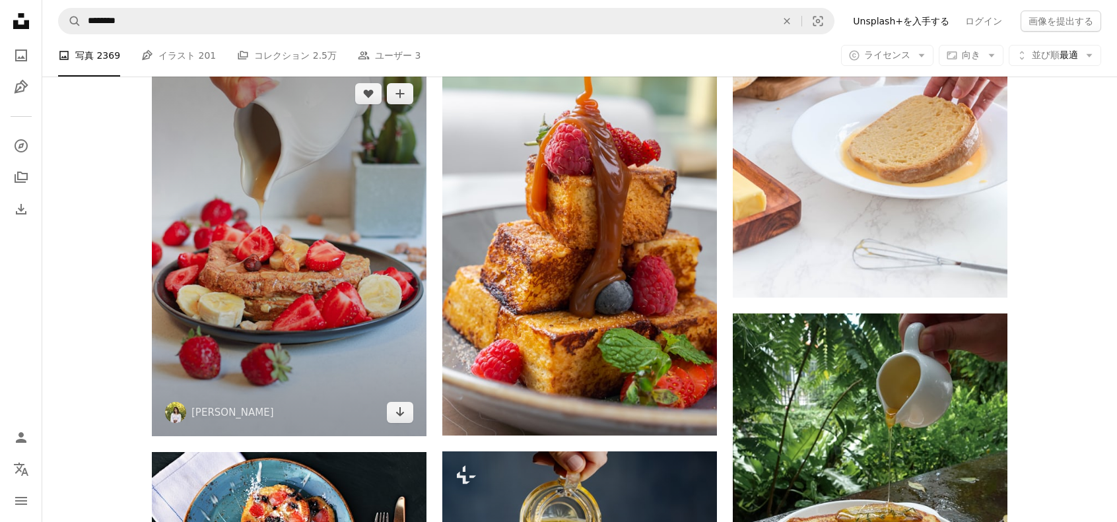
scroll to position [3896, 0]
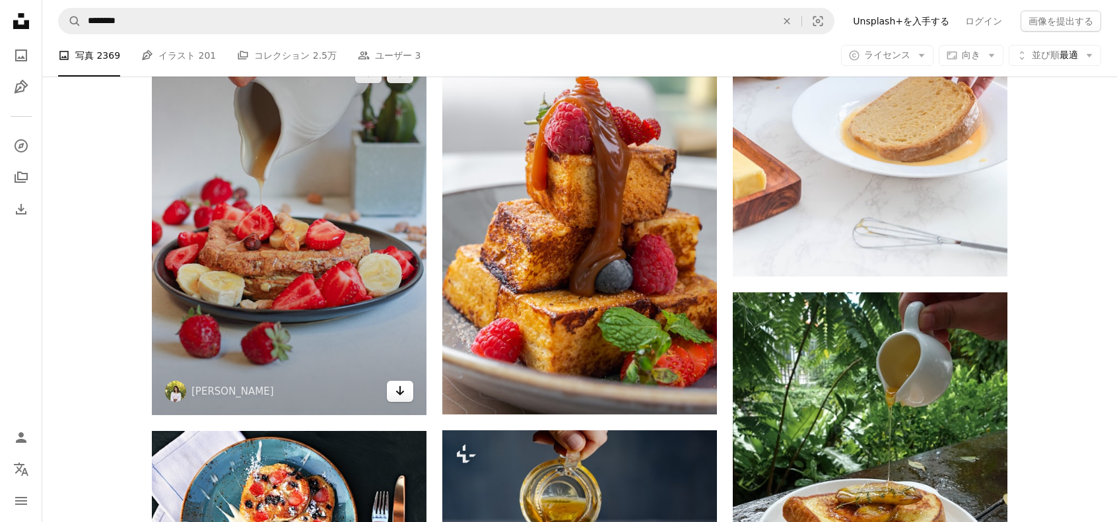
click at [392, 386] on link "Arrow pointing down" at bounding box center [400, 391] width 26 height 21
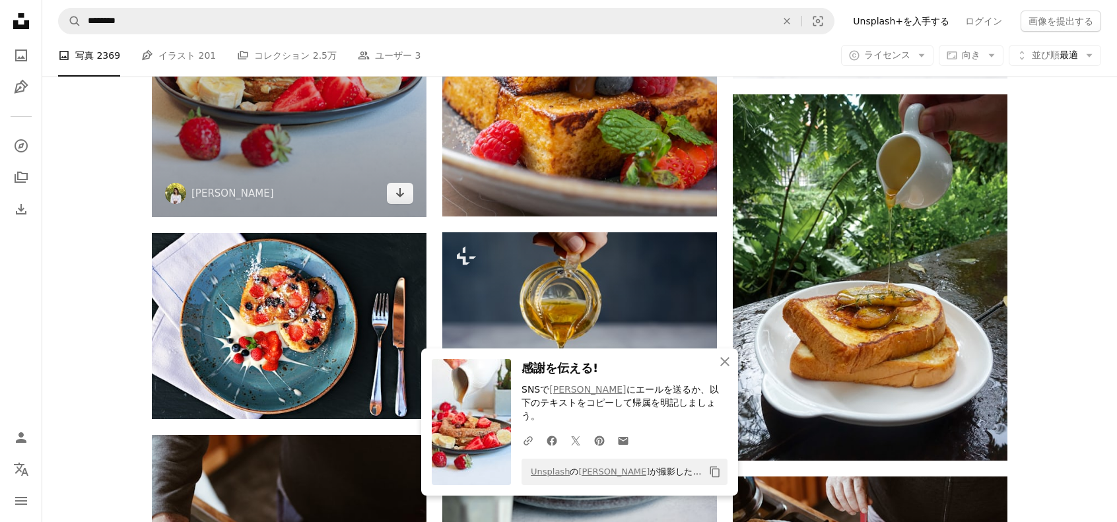
scroll to position [4160, 0]
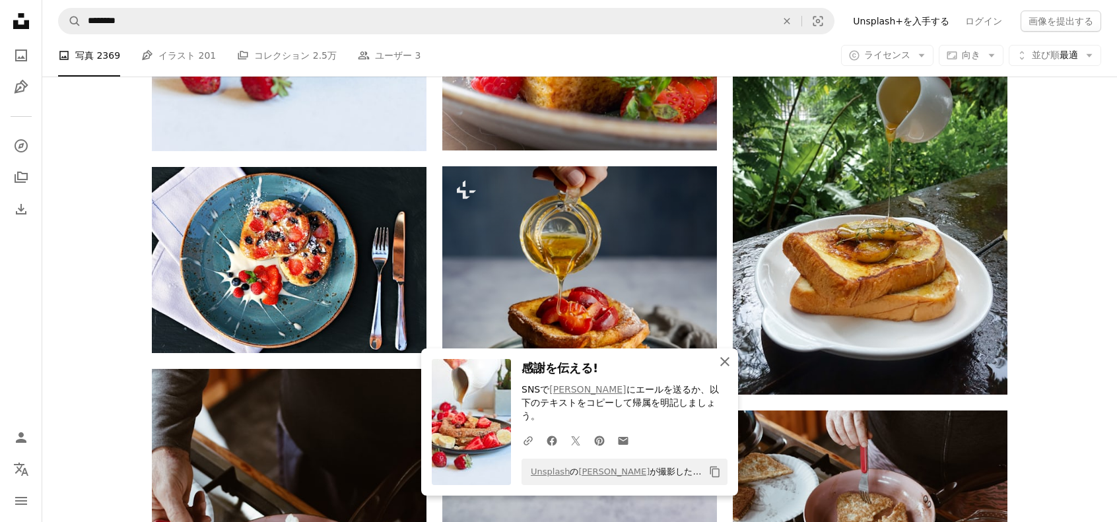
click at [721, 370] on icon "An X shape" at bounding box center [725, 362] width 16 height 16
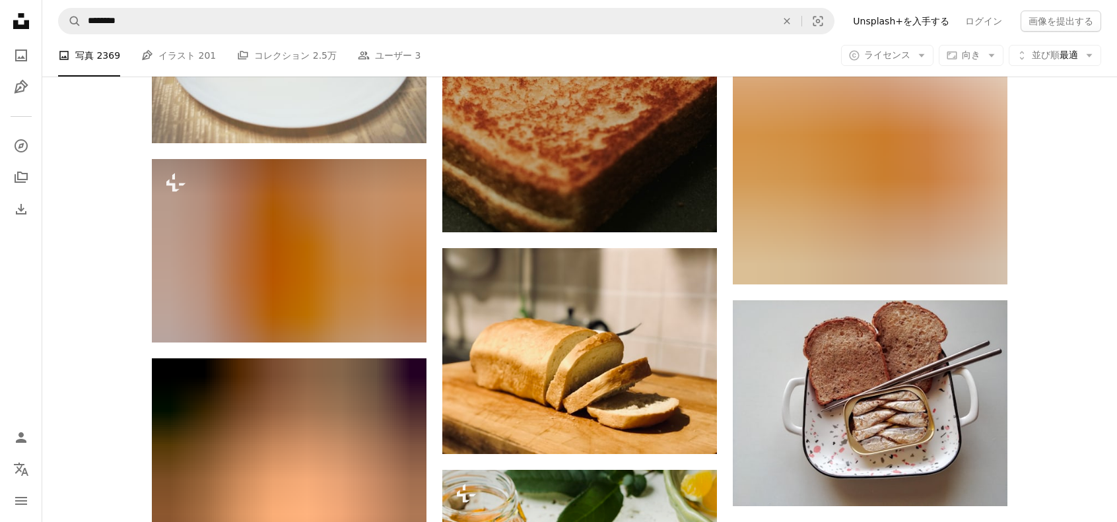
scroll to position [23044, 0]
